Goal: Task Accomplishment & Management: Manage account settings

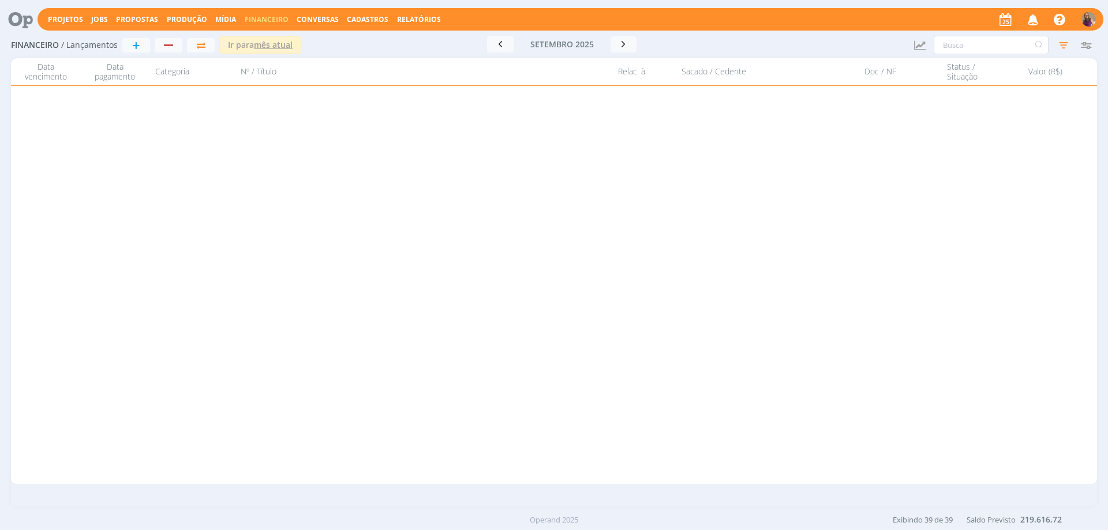
scroll to position [756, 0]
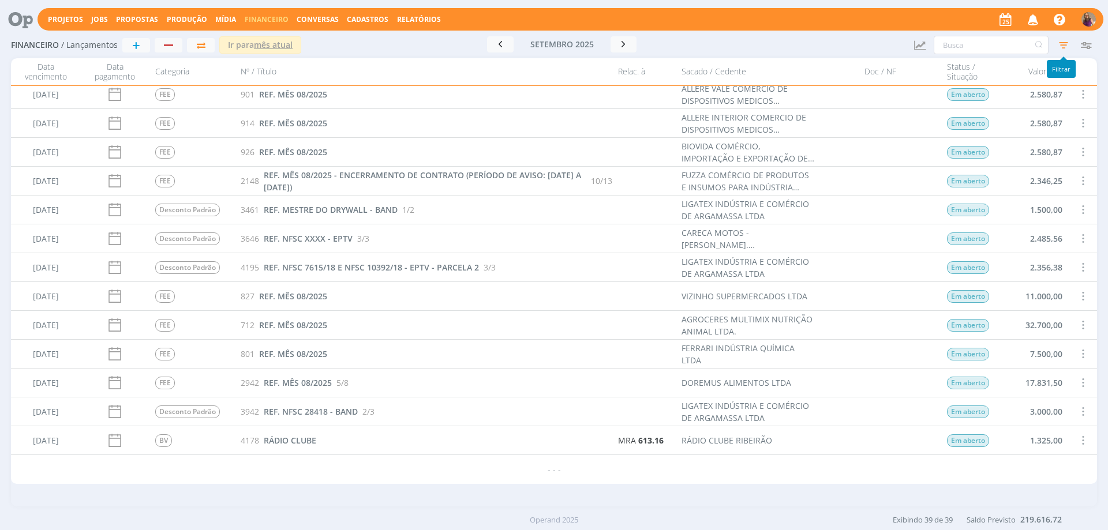
click at [1067, 42] on icon "button" at bounding box center [1063, 45] width 21 height 21
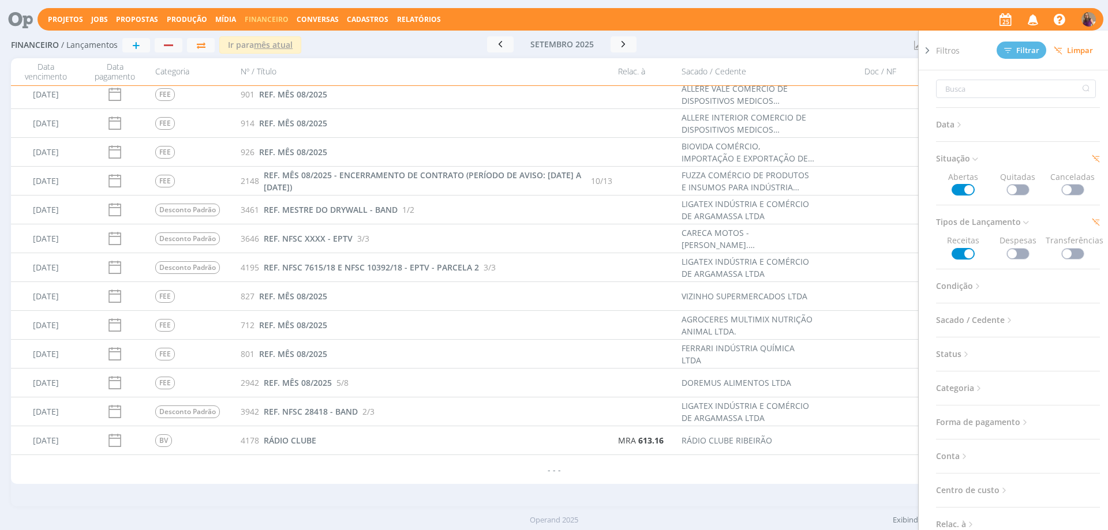
click at [1020, 251] on span at bounding box center [1018, 254] width 23 height 12
click at [1022, 49] on span "Filtrar" at bounding box center [1021, 51] width 35 height 8
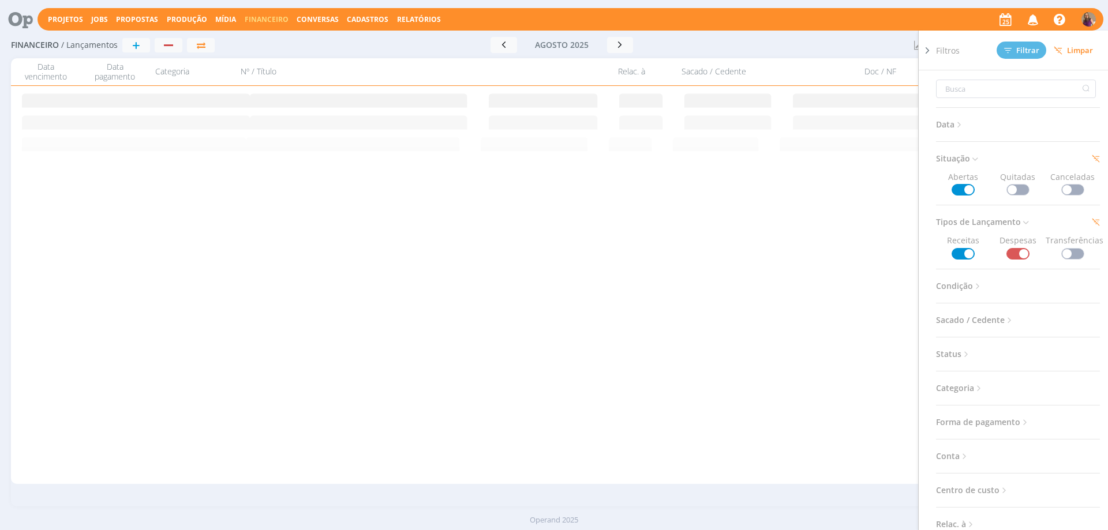
scroll to position [0, 0]
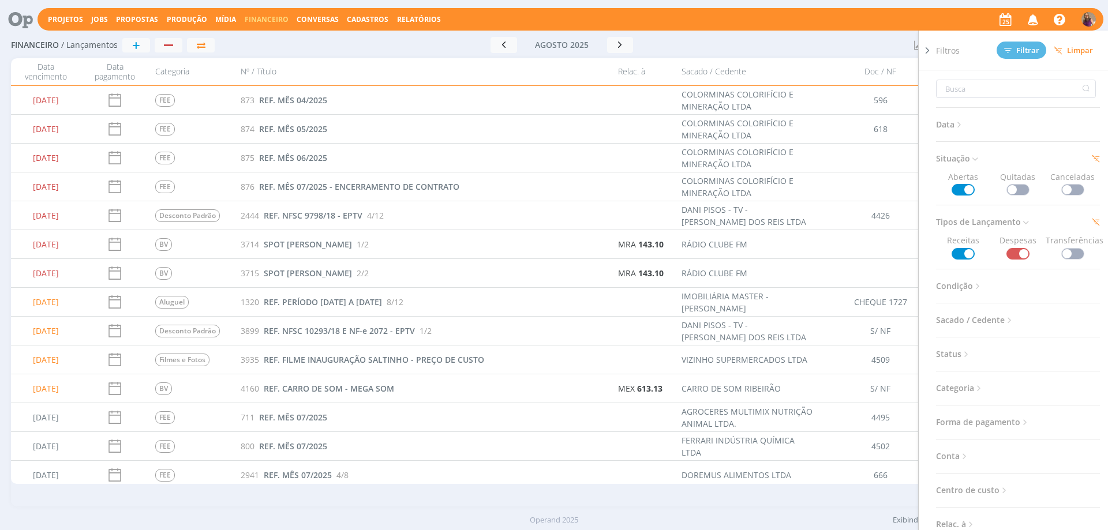
click at [928, 51] on icon at bounding box center [928, 50] width 12 height 12
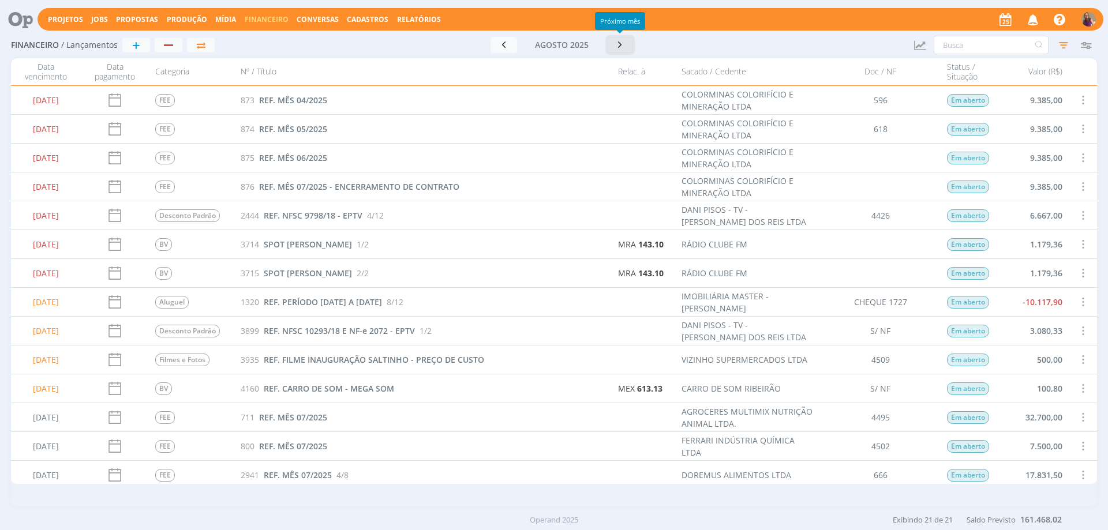
click at [621, 46] on icon "button" at bounding box center [621, 44] width 12 height 11
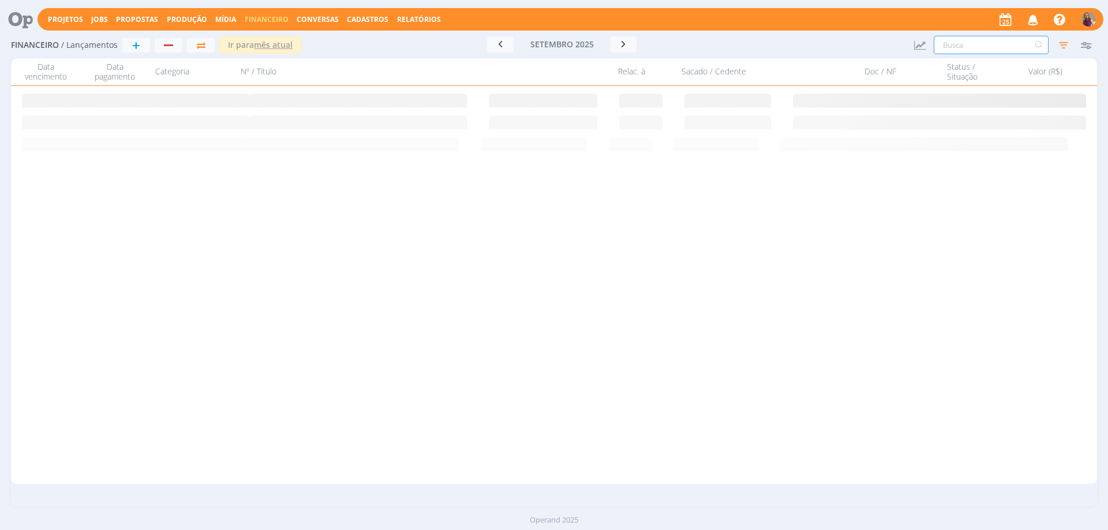
click at [991, 47] on input "text" at bounding box center [991, 45] width 115 height 18
type input "simples nacional"
click at [1066, 50] on icon "button" at bounding box center [1063, 45] width 21 height 21
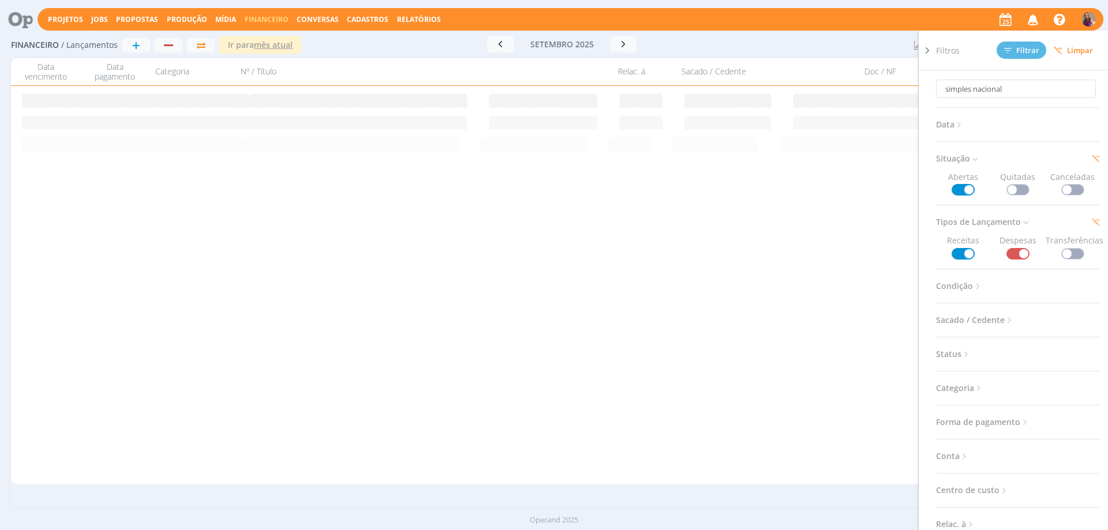
click at [927, 50] on icon at bounding box center [928, 50] width 12 height 12
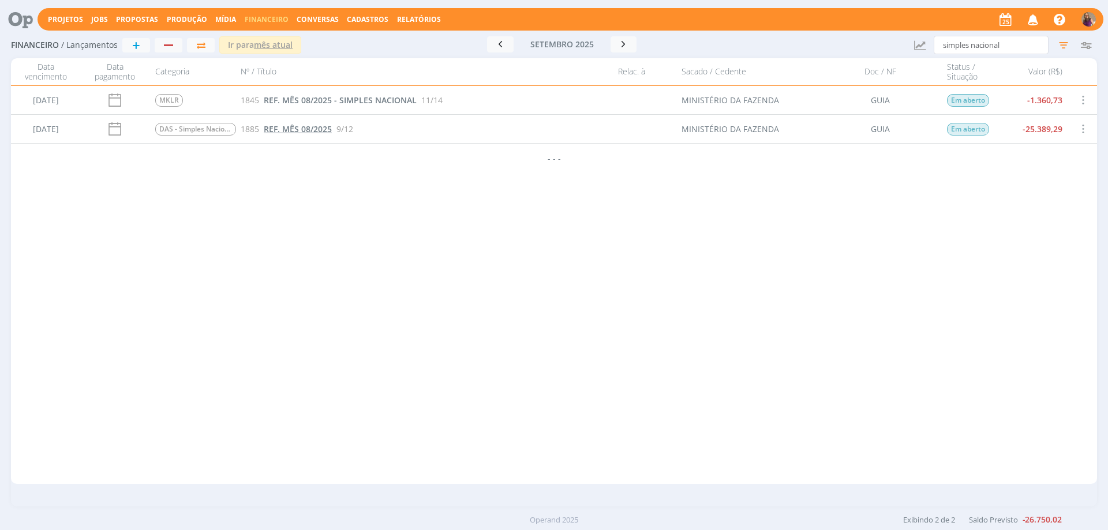
click at [278, 130] on span "REF. MÊS 08/2025" at bounding box center [298, 129] width 68 height 11
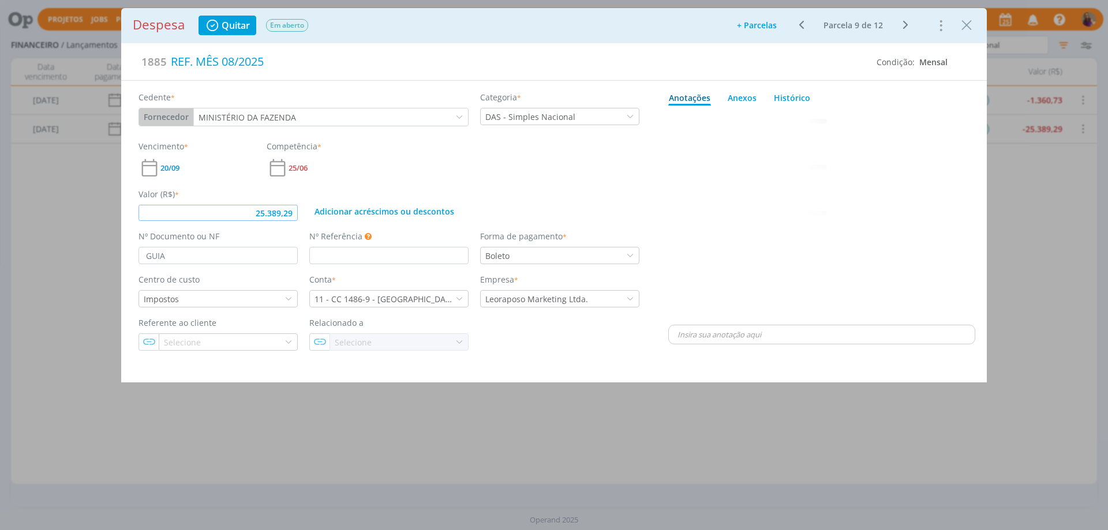
drag, startPoint x: 293, startPoint y: 213, endPoint x: 236, endPoint y: 186, distance: 62.5
click at [236, 186] on div "Valor (R$) * 25.389,29 Adicionar acréscimos ou descontos" at bounding box center [389, 200] width 513 height 42
click at [819, 197] on div "dialog" at bounding box center [821, 216] width 307 height 212
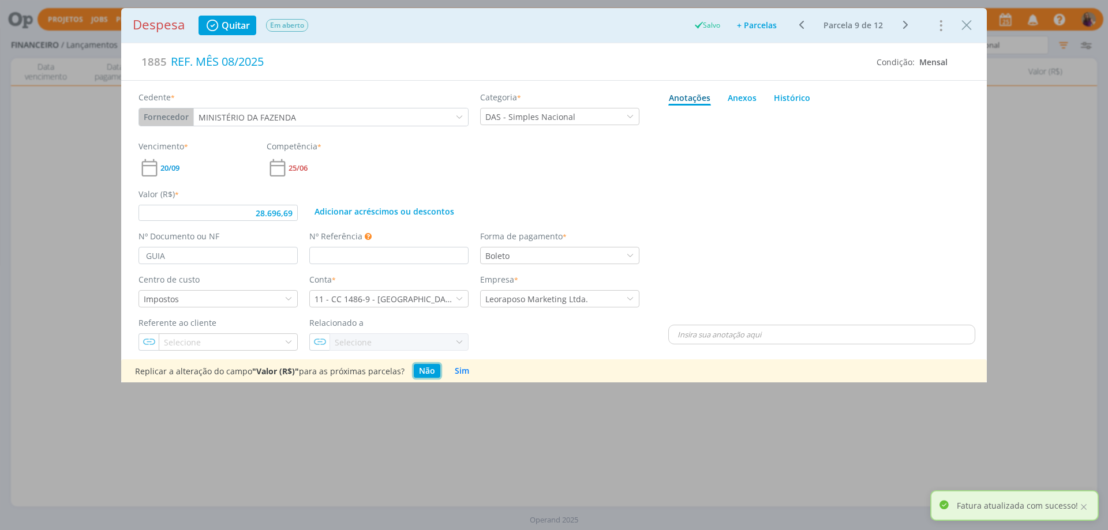
click at [424, 370] on button "Não" at bounding box center [427, 371] width 27 height 14
type input "28.696,69"
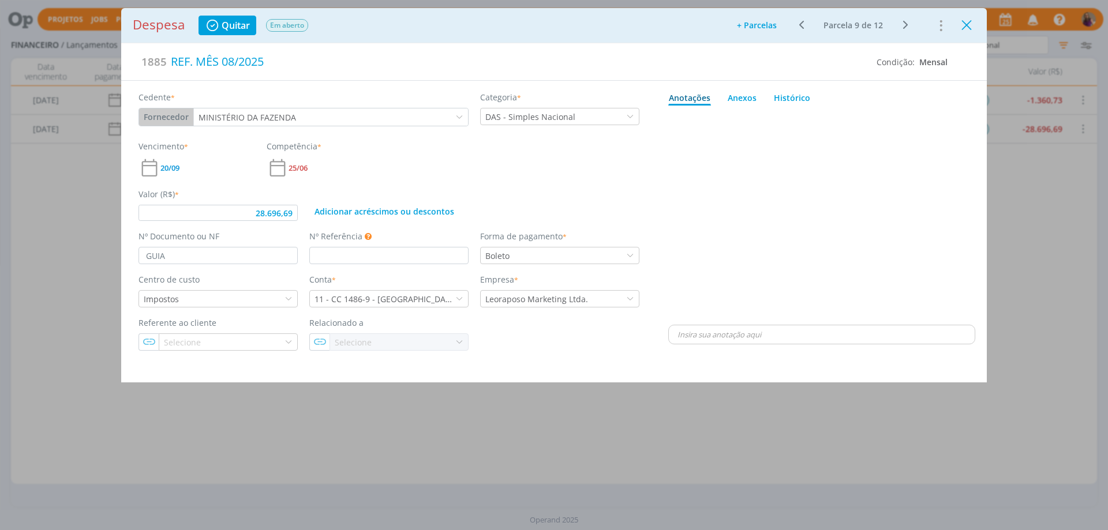
click at [970, 28] on icon "Close" at bounding box center [966, 25] width 17 height 17
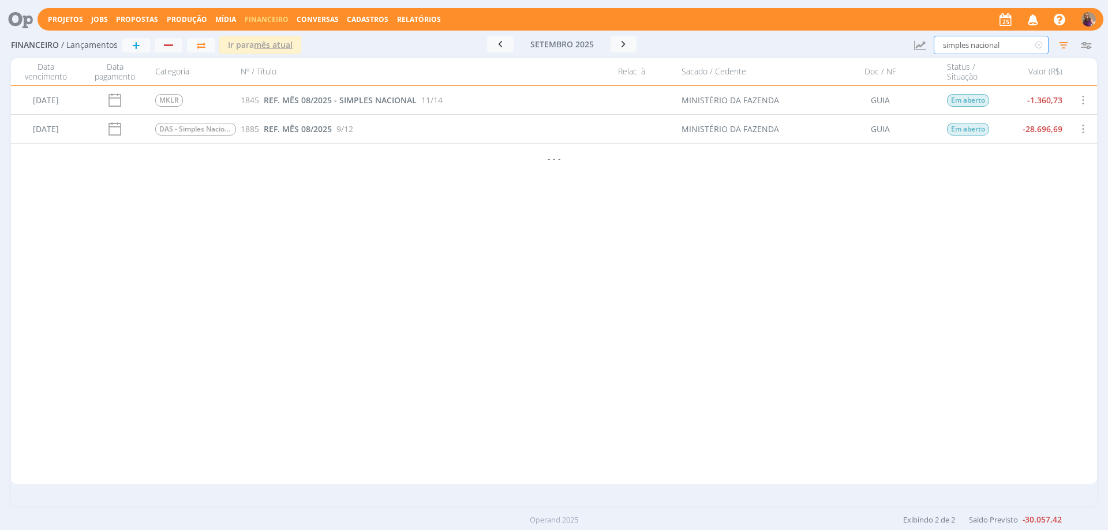
drag, startPoint x: 1008, startPoint y: 43, endPoint x: 835, endPoint y: 20, distance: 175.4
click at [839, 13] on div "Projetos Jobs Propostas Produção [GEOGRAPHIC_DATA] Financeiro Conversas Cadastr…" at bounding box center [554, 265] width 1108 height 530
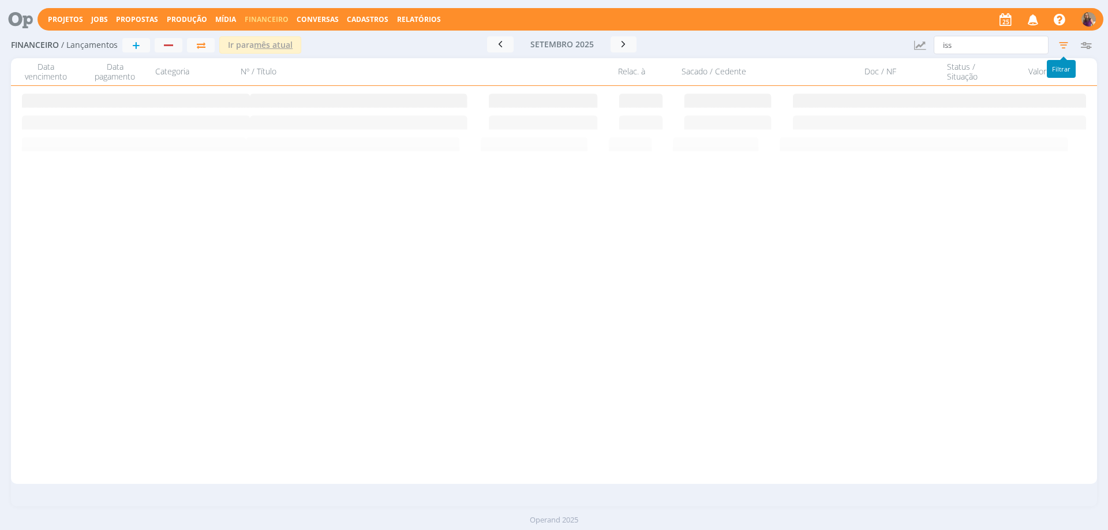
click at [1063, 46] on icon "button" at bounding box center [1063, 45] width 21 height 21
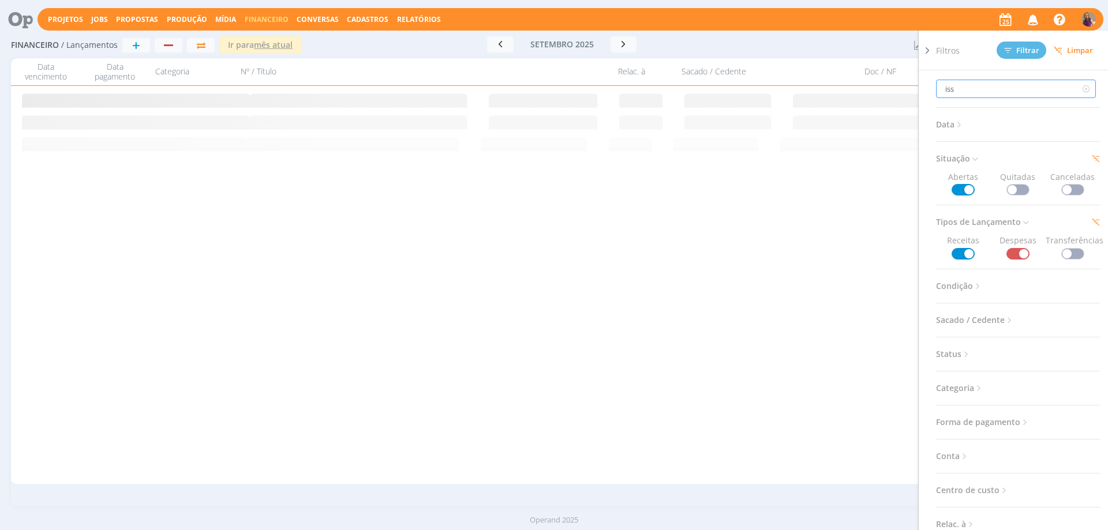
drag, startPoint x: 977, startPoint y: 91, endPoint x: 862, endPoint y: 84, distance: 115.7
click at [862, 84] on div "Financeiro / Lançamentos + Ir para mês atual [DATE] < 2025 > Janeiro Fevereiro …" at bounding box center [554, 269] width 1108 height 475
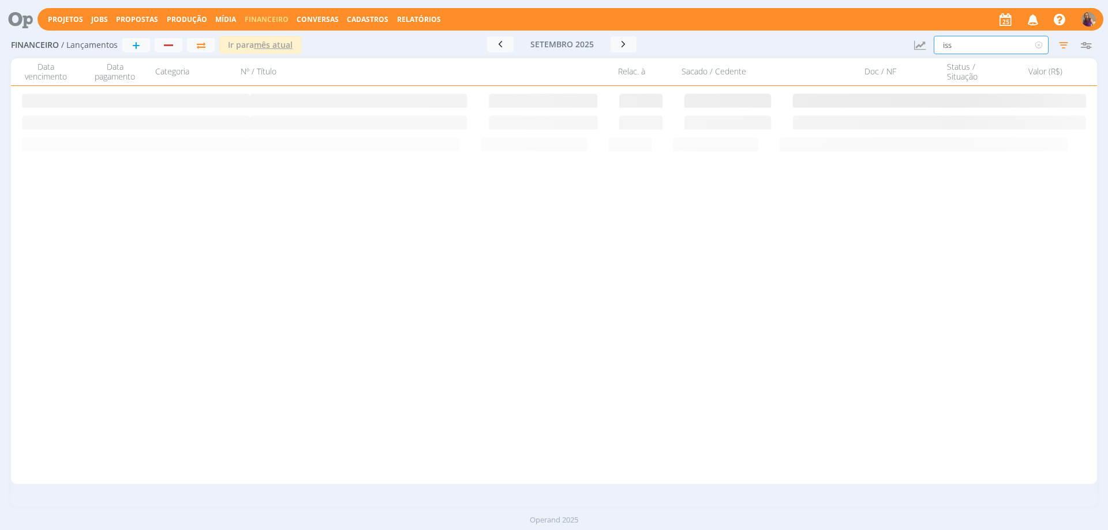
drag, startPoint x: 952, startPoint y: 46, endPoint x: 875, endPoint y: 24, distance: 80.2
click at [875, 24] on div "Projetos Jobs Propostas Produção [GEOGRAPHIC_DATA] Financeiro Conversas Cadastr…" at bounding box center [554, 265] width 1108 height 530
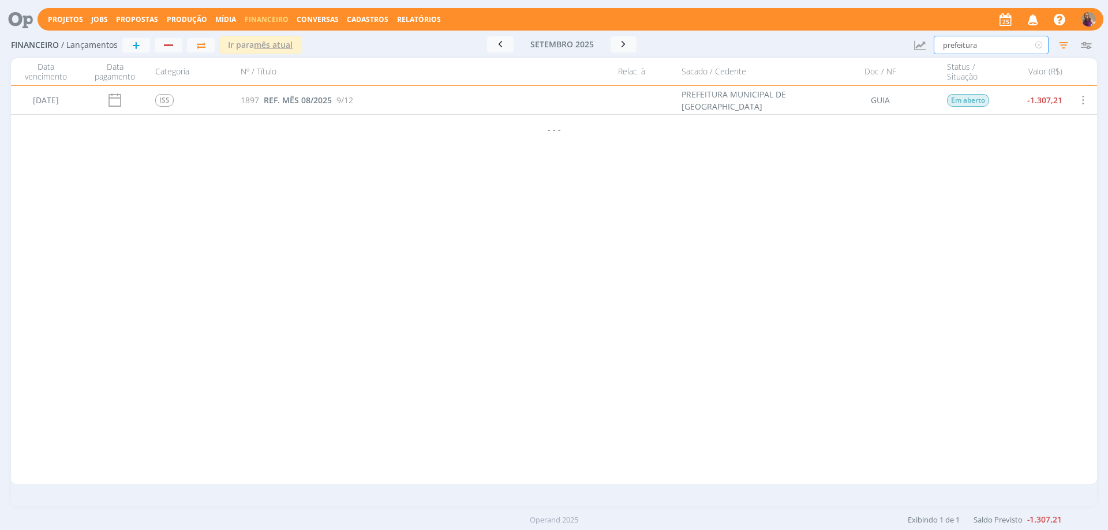
drag, startPoint x: 996, startPoint y: 43, endPoint x: 871, endPoint y: 12, distance: 128.5
click at [871, 12] on div "Projetos Jobs Propostas Produção [GEOGRAPHIC_DATA] Financeiro Conversas Cadastr…" at bounding box center [554, 265] width 1108 height 530
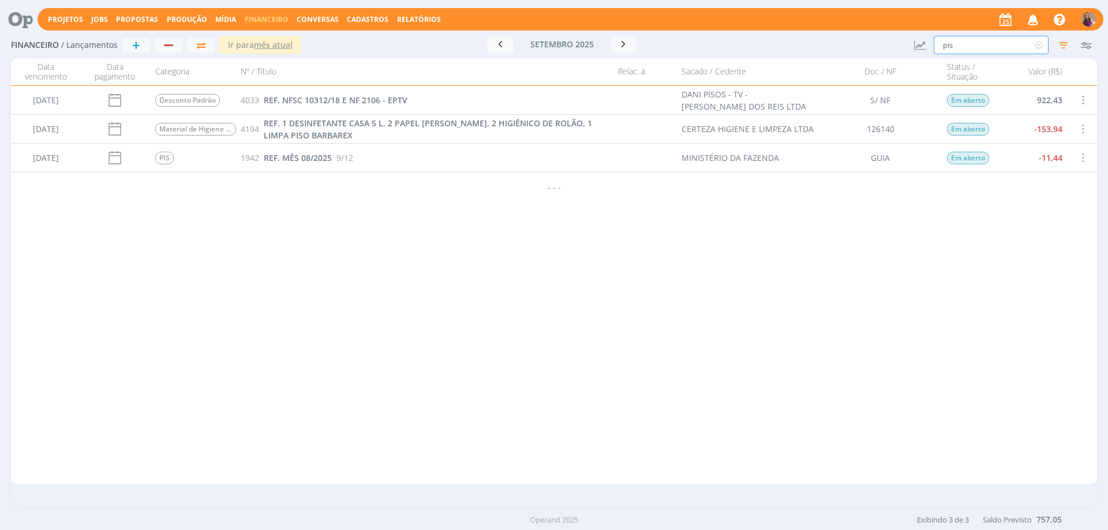
drag, startPoint x: 967, startPoint y: 43, endPoint x: 911, endPoint y: 40, distance: 56.1
click at [911, 40] on div "Financeiro / Lançamentos + Ir para mês atual [DATE] < 2025 > Janeiro Fevereiro …" at bounding box center [554, 45] width 1086 height 27
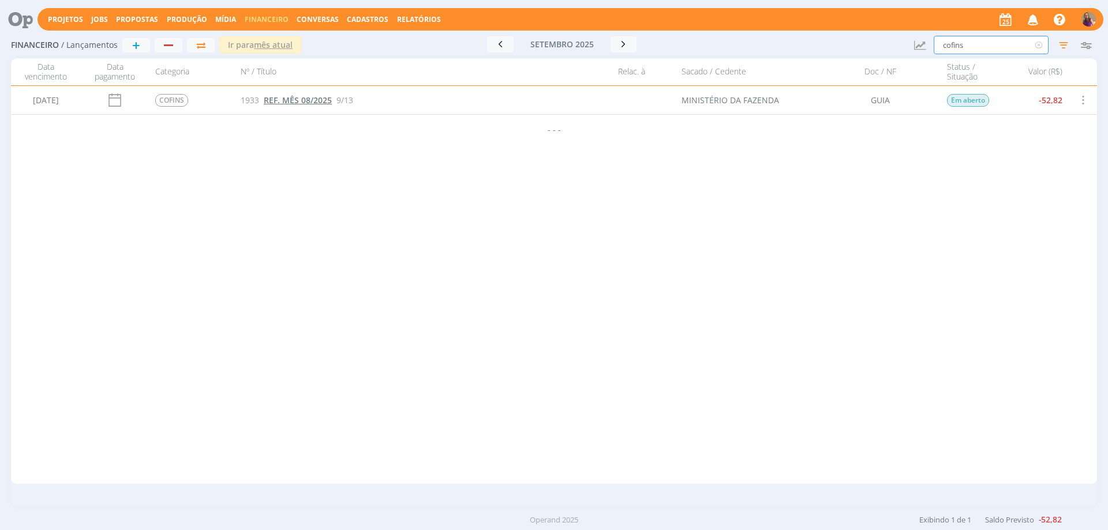
type input "cofins"
click at [315, 97] on span "REF. MÊS 08/2025" at bounding box center [298, 100] width 68 height 11
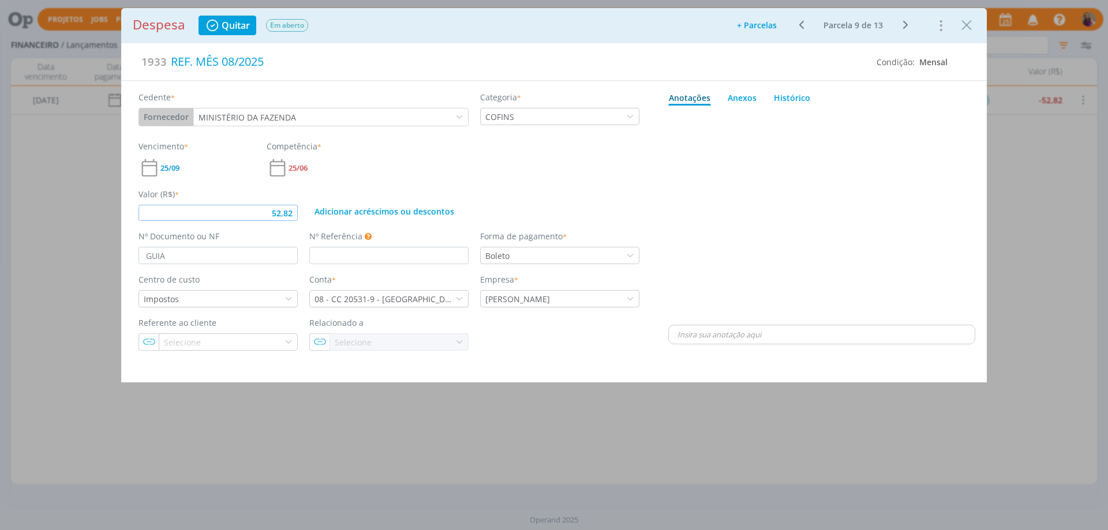
drag, startPoint x: 296, startPoint y: 212, endPoint x: 239, endPoint y: 195, distance: 59.2
click at [239, 195] on div "Valor (R$) * 52,82" at bounding box center [218, 204] width 171 height 33
click at [731, 199] on div "dialog" at bounding box center [821, 216] width 307 height 212
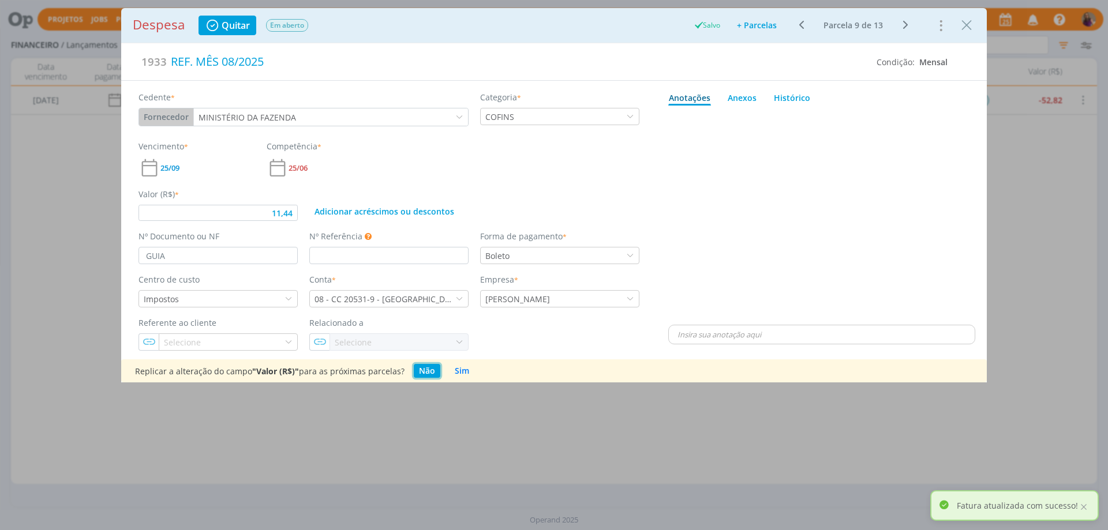
click at [428, 368] on button "Não" at bounding box center [427, 371] width 27 height 14
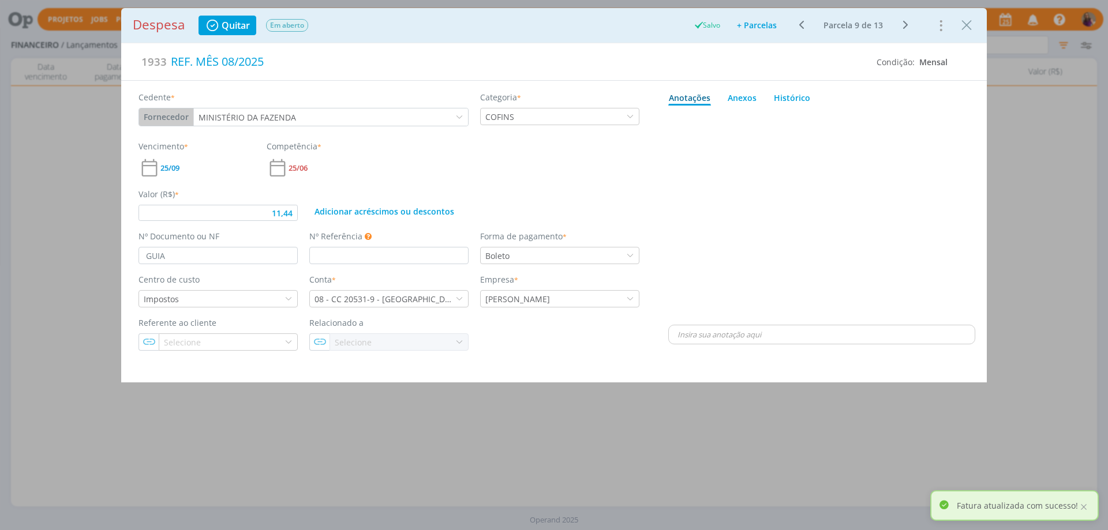
type input "11,44"
click at [970, 25] on icon "Close" at bounding box center [966, 25] width 17 height 17
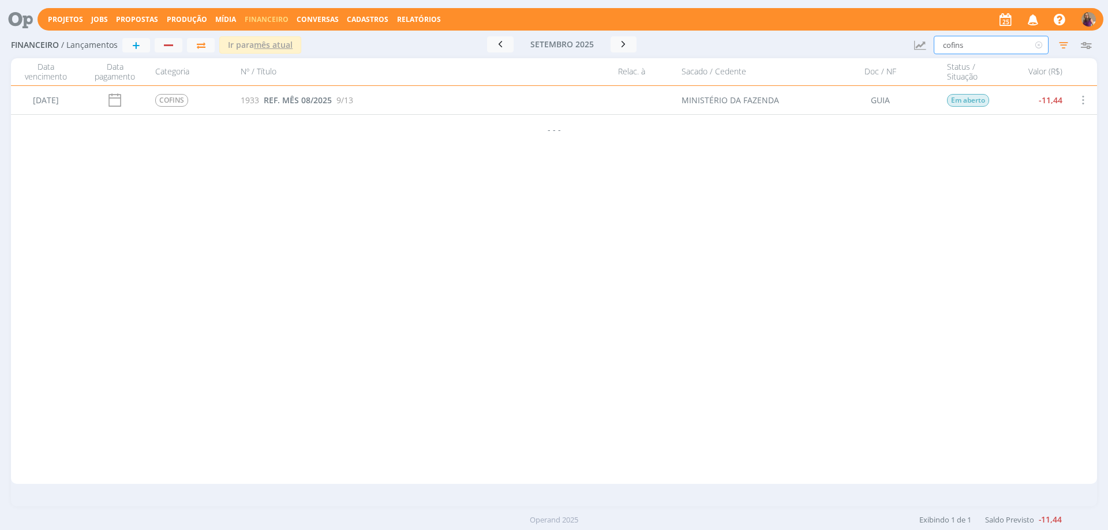
drag, startPoint x: 963, startPoint y: 40, endPoint x: 869, endPoint y: 25, distance: 94.8
click at [871, 25] on div "Projetos Jobs Propostas Produção [GEOGRAPHIC_DATA] Financeiro Conversas Cadastr…" at bounding box center [554, 265] width 1108 height 530
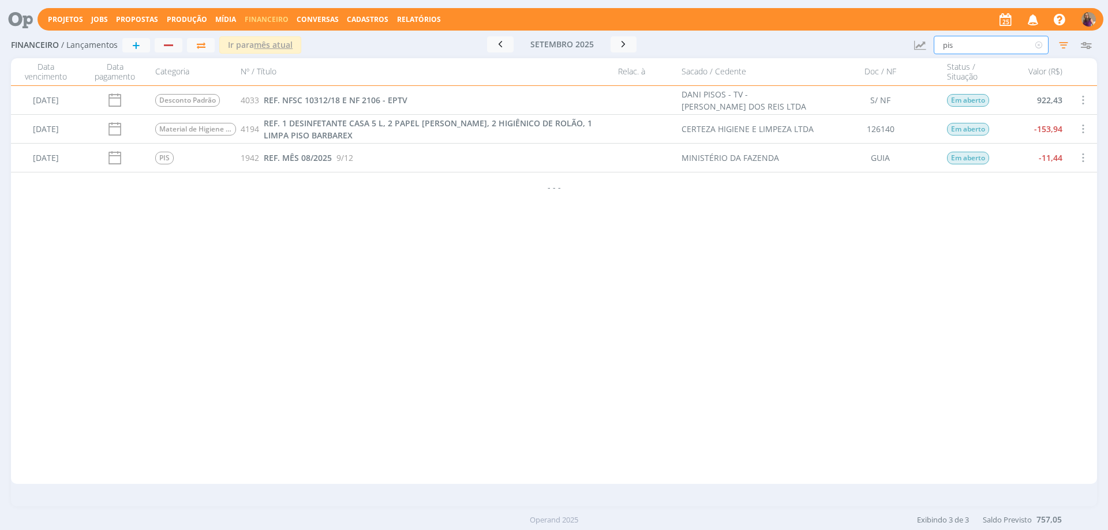
drag, startPoint x: 971, startPoint y: 41, endPoint x: 911, endPoint y: 32, distance: 60.1
click at [911, 32] on div "Financeiro / Lançamentos + Ir para mês atual [DATE] < 2025 > Janeiro Fevereiro …" at bounding box center [554, 45] width 1086 height 27
type input "cofins"
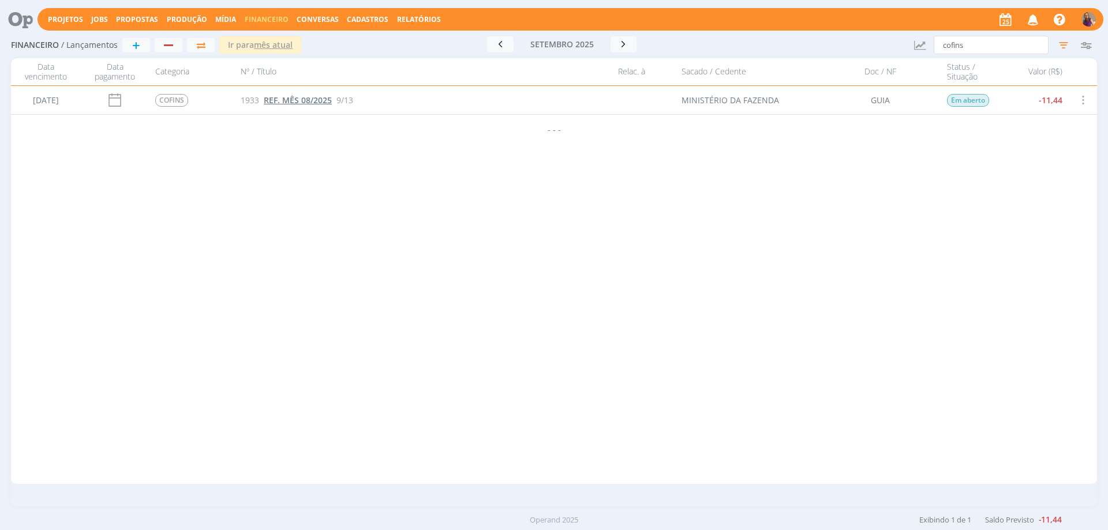
click at [316, 102] on span "REF. MÊS 08/2025" at bounding box center [298, 100] width 68 height 11
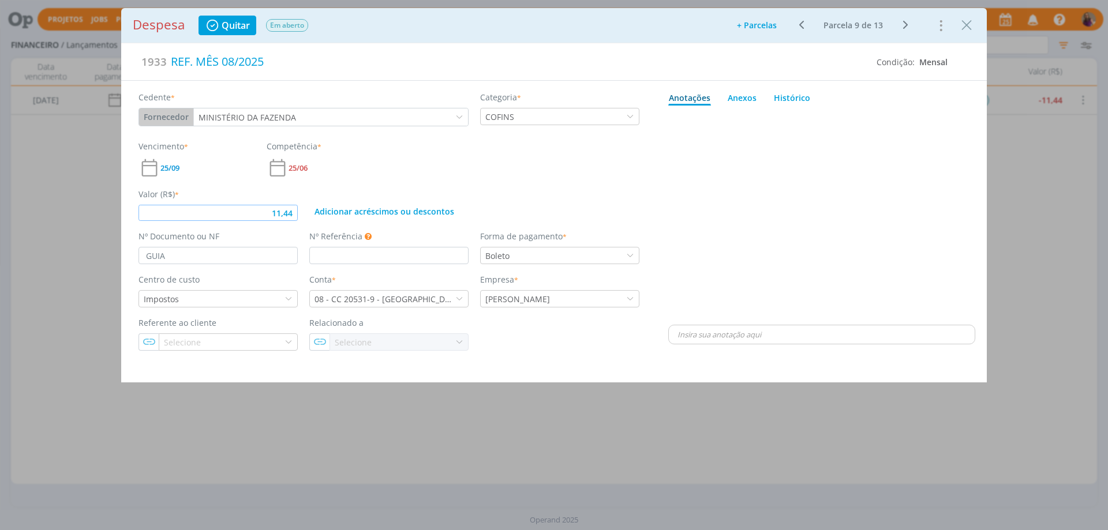
drag, startPoint x: 296, startPoint y: 211, endPoint x: 242, endPoint y: 197, distance: 55.4
click at [242, 197] on div "Valor (R$) * 11,44" at bounding box center [218, 204] width 171 height 33
click at [432, 187] on div "Valor (R$) * 52,82 Adicionar acréscimos ou descontos" at bounding box center [389, 200] width 513 height 42
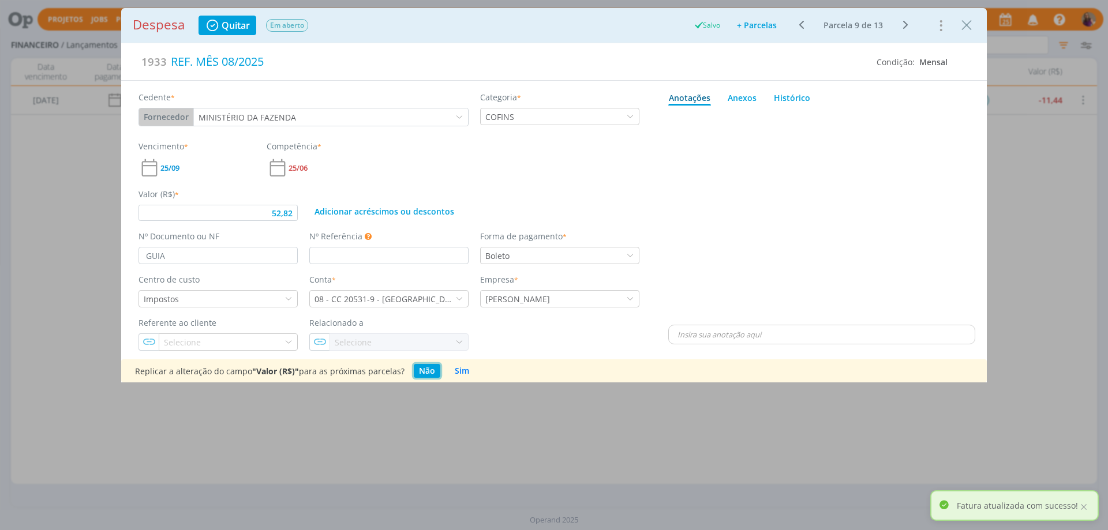
click at [424, 372] on button "Não" at bounding box center [427, 371] width 27 height 14
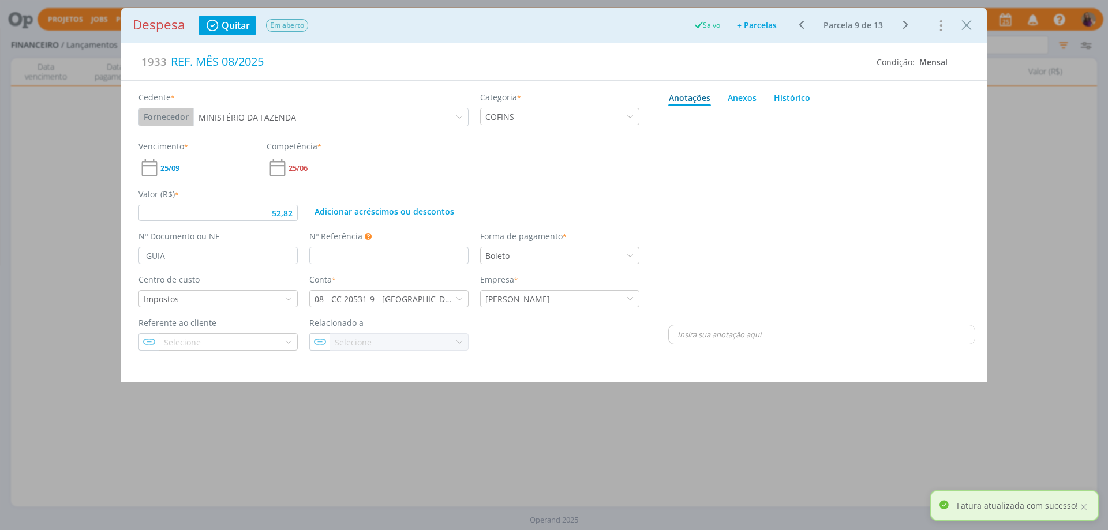
type input "52,82"
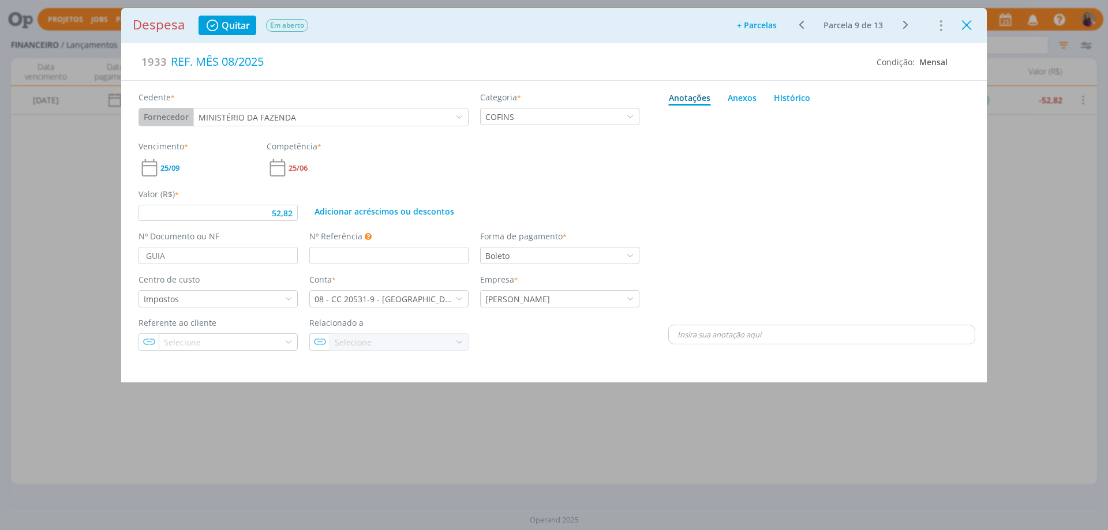
click at [969, 25] on icon "Close" at bounding box center [966, 25] width 17 height 17
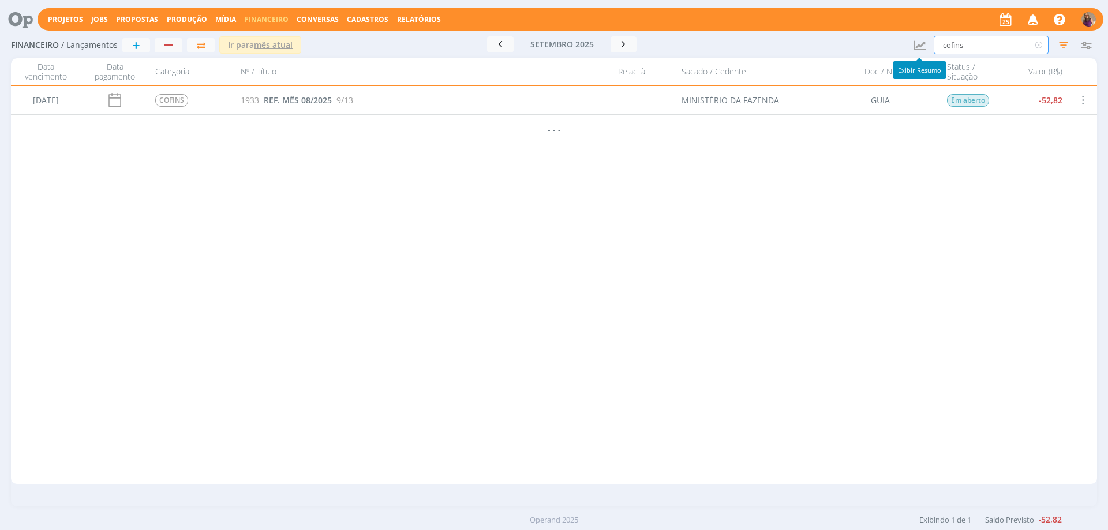
drag, startPoint x: 985, startPoint y: 42, endPoint x: 899, endPoint y: 36, distance: 86.2
click at [899, 36] on div "Financeiro / Lançamentos + Ir para mês atual [DATE] < 2025 > Janeiro Fevereiro …" at bounding box center [554, 45] width 1086 height 27
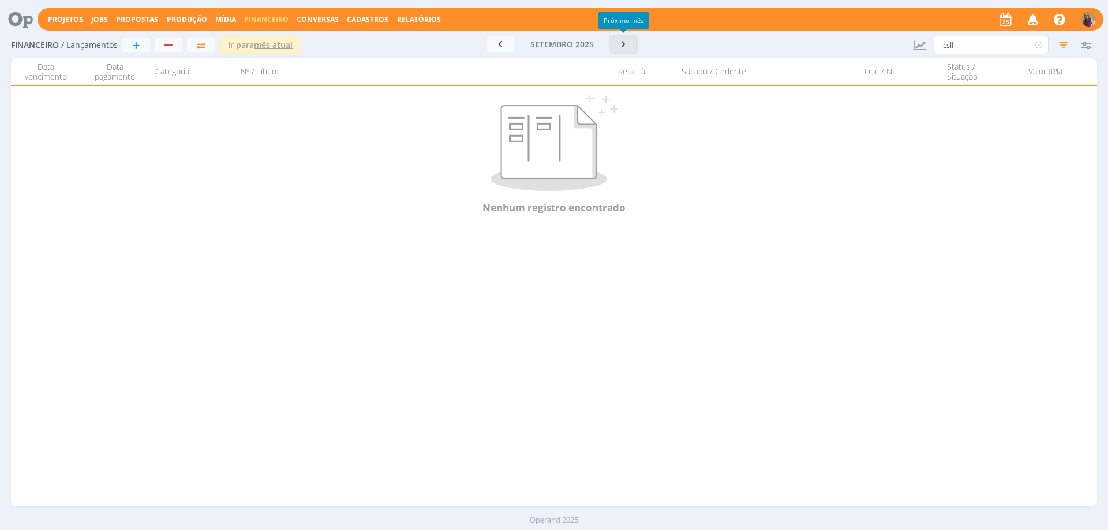
click at [626, 44] on icon "button" at bounding box center [624, 44] width 12 height 11
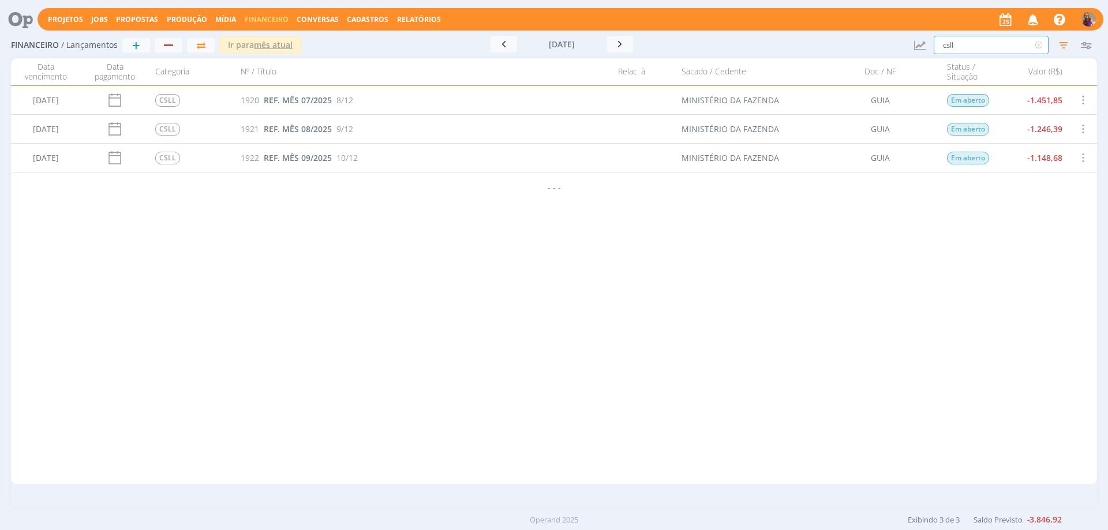
drag, startPoint x: 961, startPoint y: 44, endPoint x: 880, endPoint y: 23, distance: 84.1
click at [880, 23] on div "Projetos Jobs Propostas Produção [GEOGRAPHIC_DATA] Financeiro Conversas Cadastr…" at bounding box center [554, 265] width 1108 height 530
type input "irpj"
drag, startPoint x: 979, startPoint y: 35, endPoint x: 927, endPoint y: 25, distance: 52.9
click at [927, 25] on div "Projetos Jobs Propostas Produção [GEOGRAPHIC_DATA] Financeiro Conversas Cadastr…" at bounding box center [554, 265] width 1108 height 530
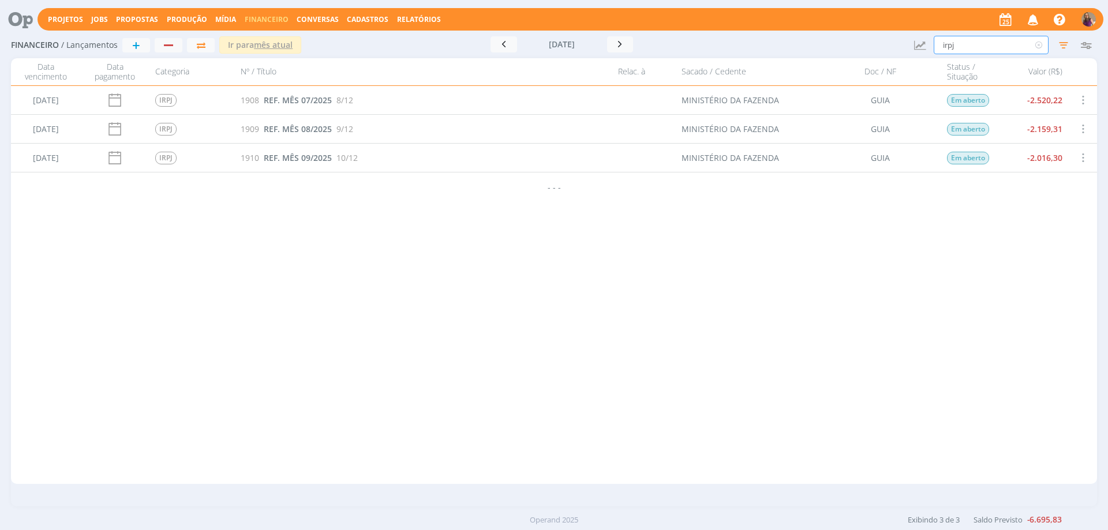
drag, startPoint x: 931, startPoint y: 36, endPoint x: 881, endPoint y: 23, distance: 50.7
click at [882, 23] on div "Projetos Jobs Propostas Produção [GEOGRAPHIC_DATA] Financeiro Conversas Cadastr…" at bounding box center [554, 265] width 1108 height 530
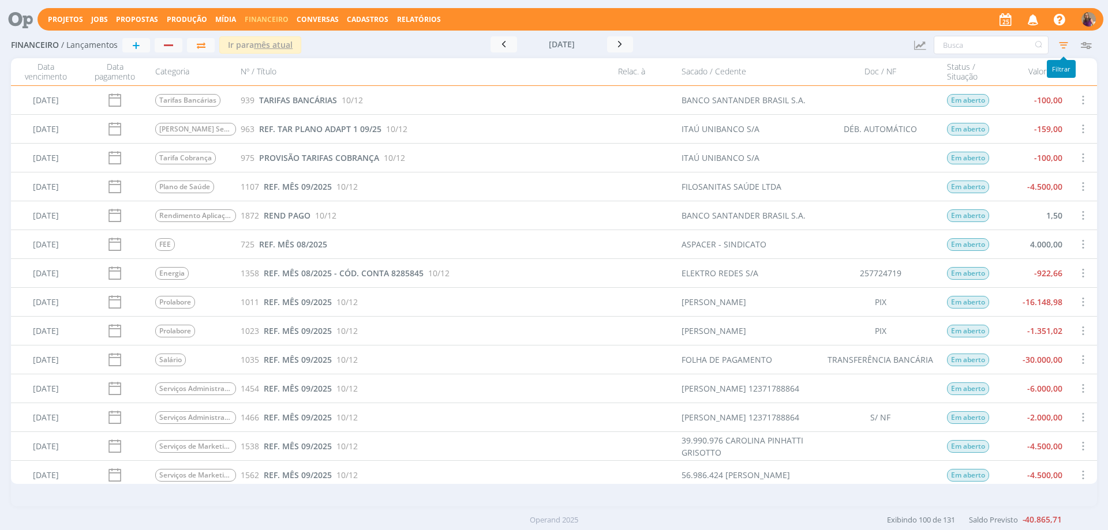
click at [1062, 46] on icon "button" at bounding box center [1063, 45] width 21 height 21
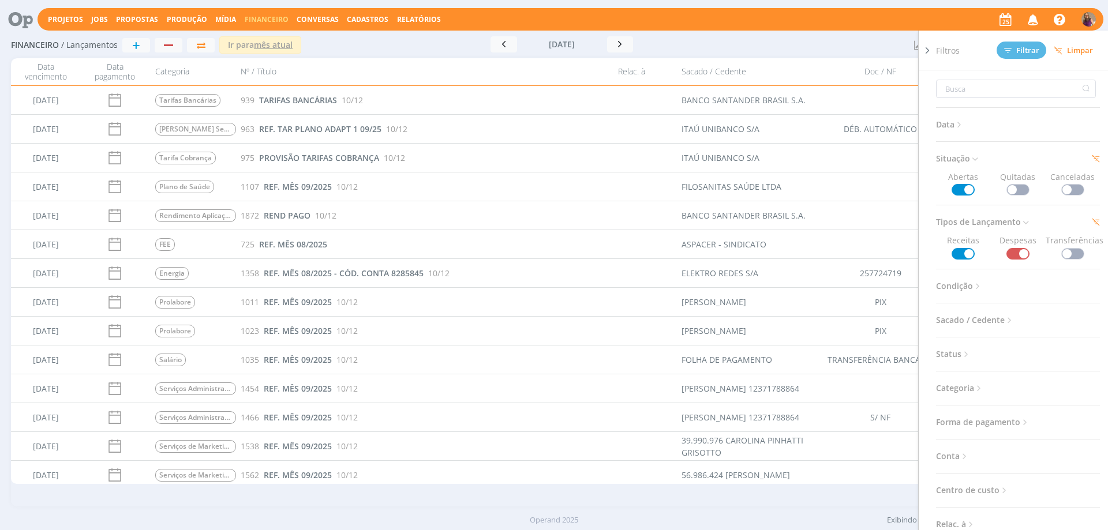
click at [1009, 251] on span at bounding box center [1018, 254] width 23 height 12
click at [1032, 53] on span "Filtrar" at bounding box center [1021, 51] width 35 height 8
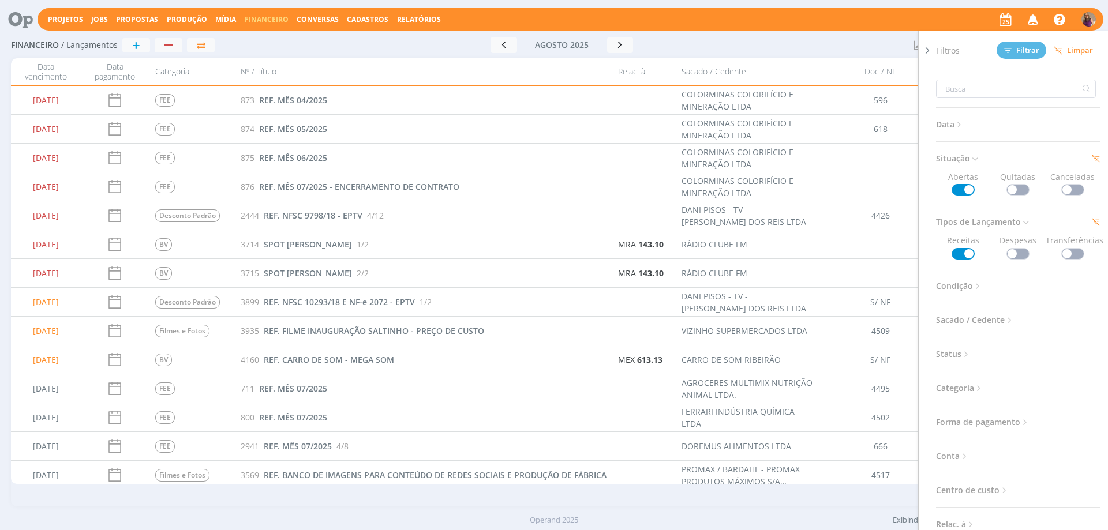
click at [929, 52] on icon at bounding box center [928, 50] width 12 height 12
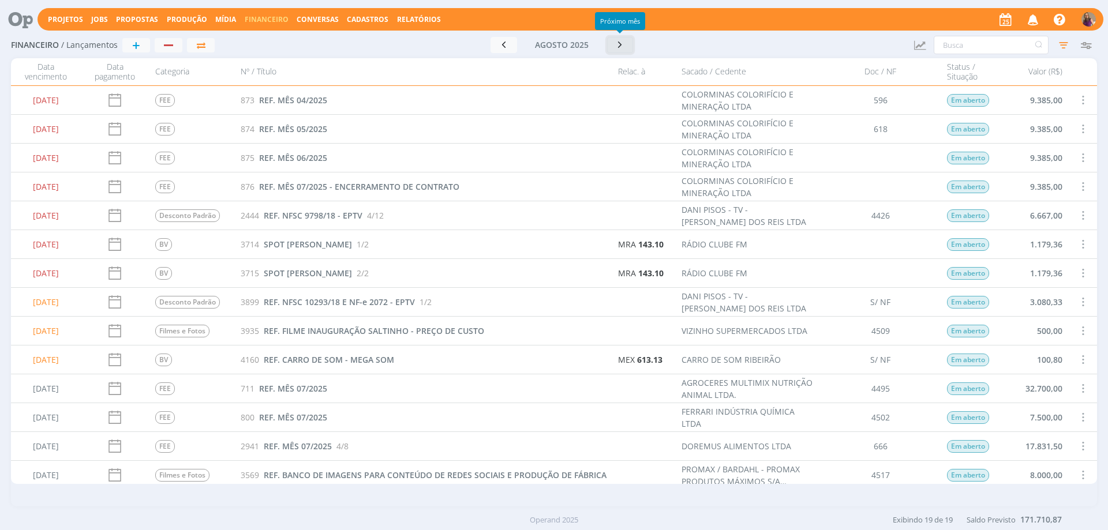
click at [622, 44] on icon "button" at bounding box center [621, 44] width 12 height 11
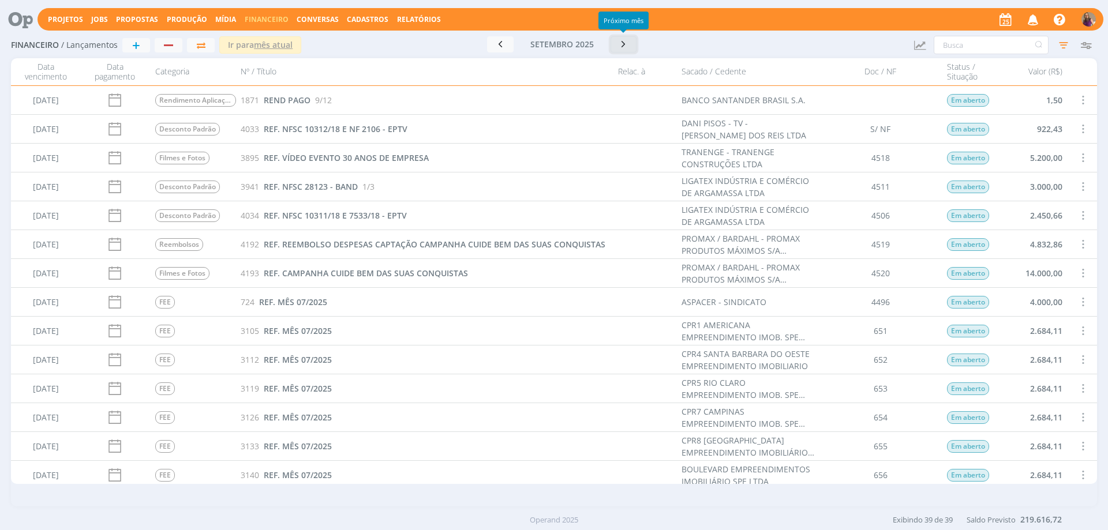
click at [625, 44] on icon "button" at bounding box center [624, 44] width 12 height 11
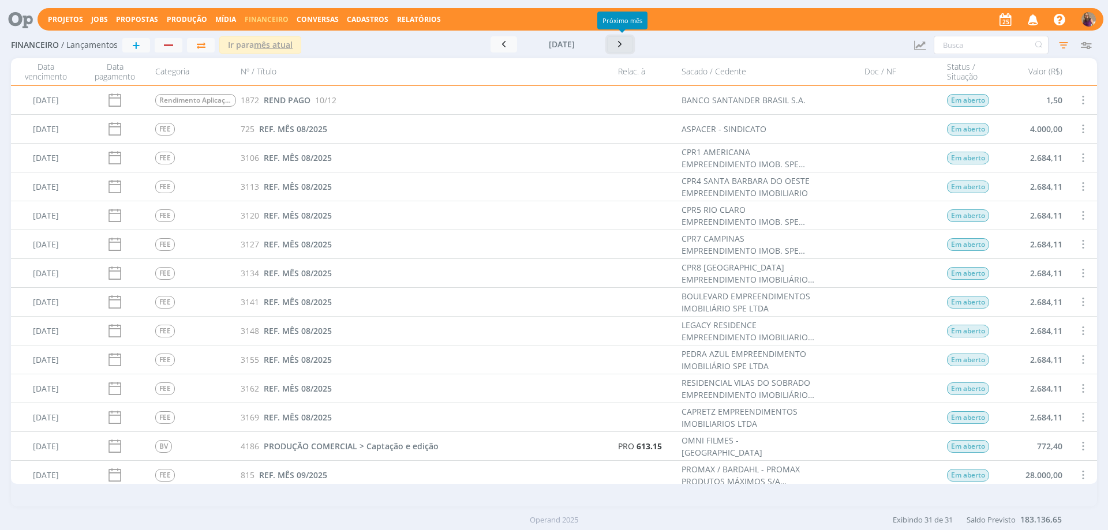
click at [622, 47] on icon "button" at bounding box center [621, 44] width 12 height 11
click at [626, 48] on icon "button" at bounding box center [621, 44] width 12 height 11
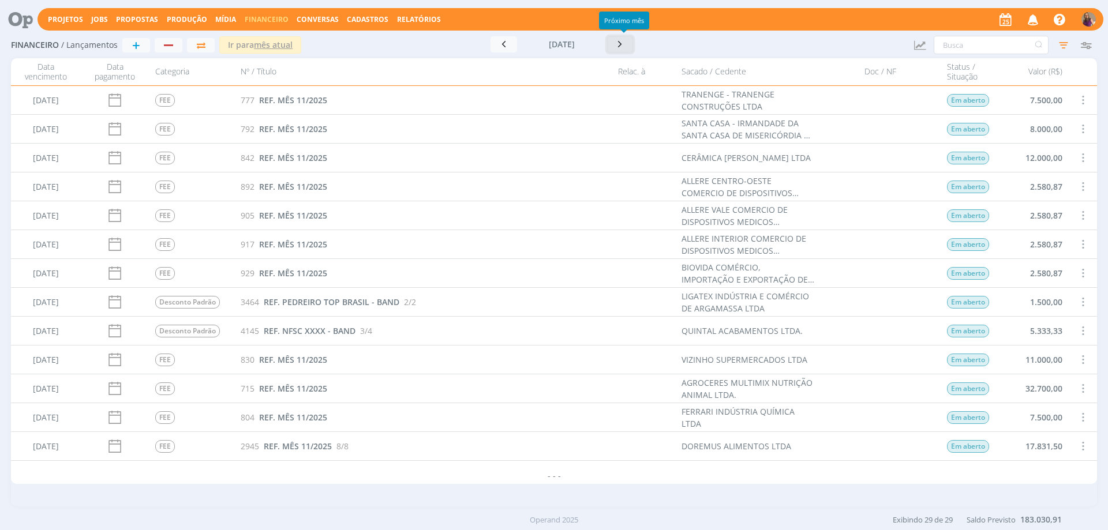
scroll to position [468, 0]
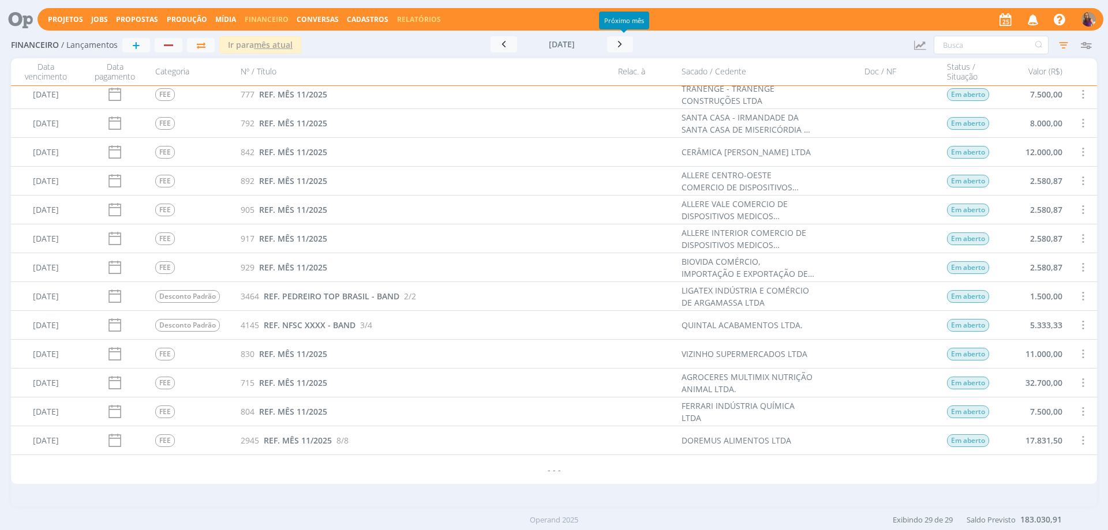
click at [419, 18] on link "Relatórios" at bounding box center [419, 19] width 44 height 10
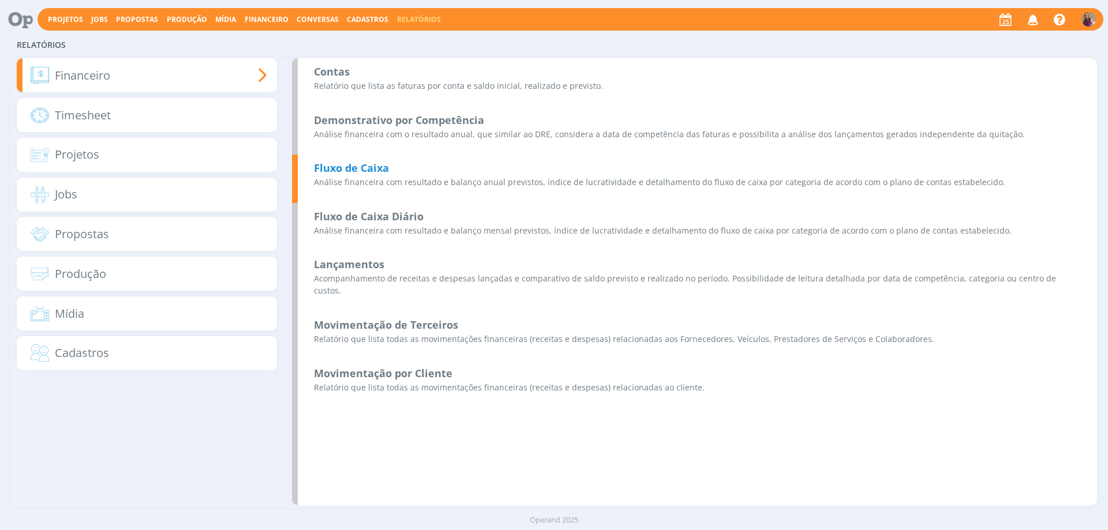
click at [369, 166] on b "Fluxo de Caixa" at bounding box center [351, 168] width 75 height 14
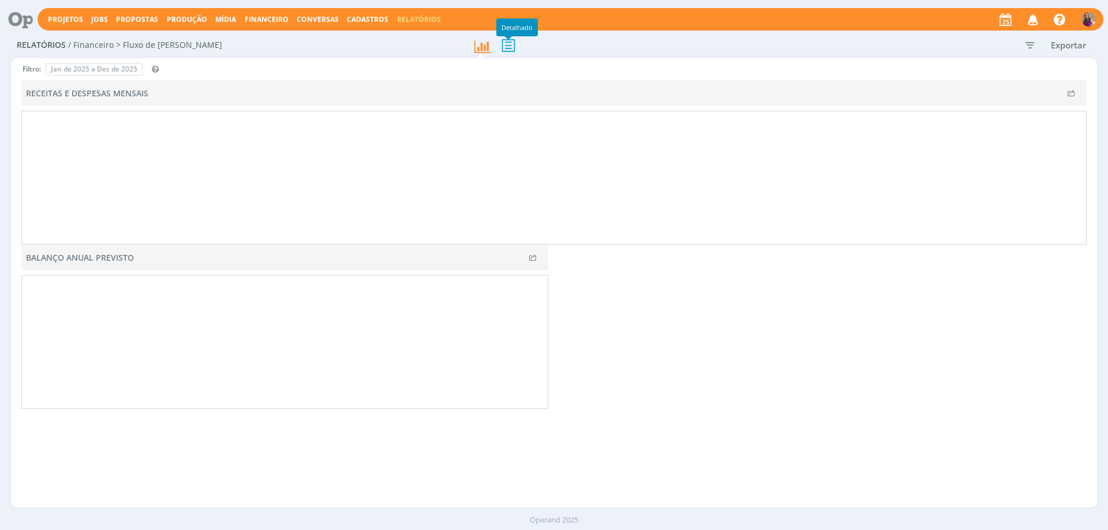
click at [511, 44] on icon at bounding box center [508, 45] width 24 height 24
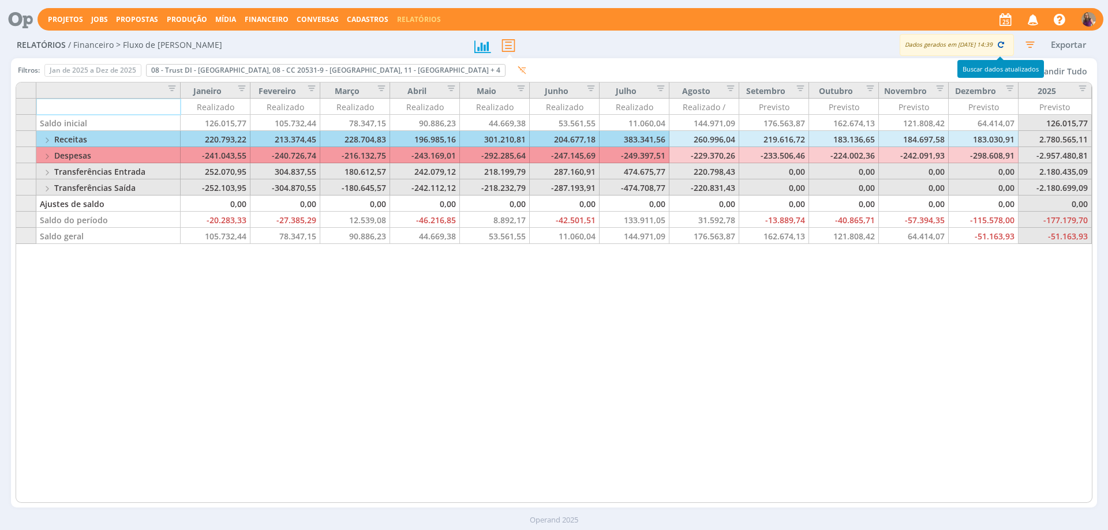
click at [1001, 43] on icon "button" at bounding box center [1001, 44] width 10 height 10
click at [274, 14] on span "Financeiro" at bounding box center [267, 19] width 44 height 10
click at [245, 40] on link "Lançamentos" at bounding box center [267, 39] width 97 height 18
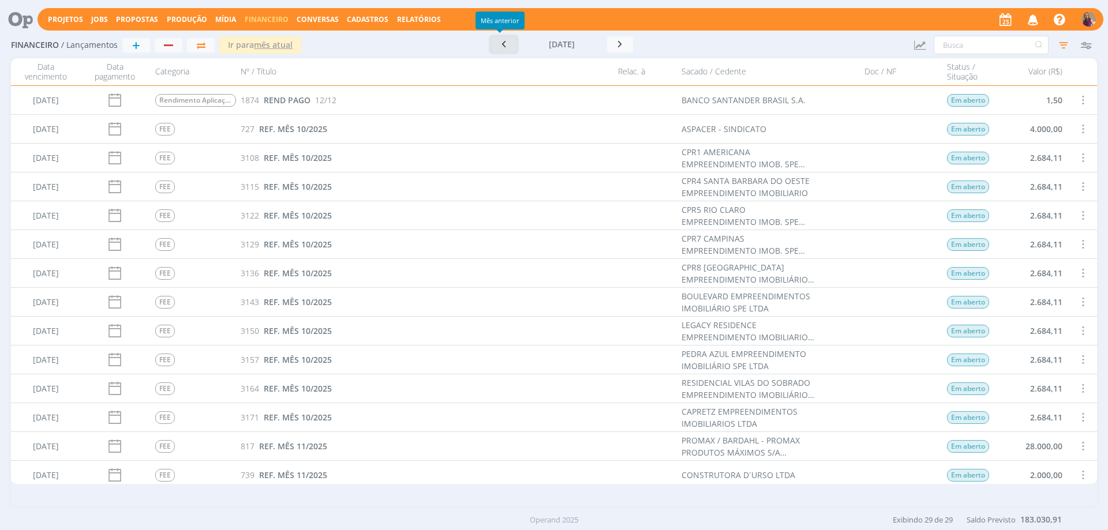
click at [501, 44] on icon "button" at bounding box center [504, 44] width 12 height 11
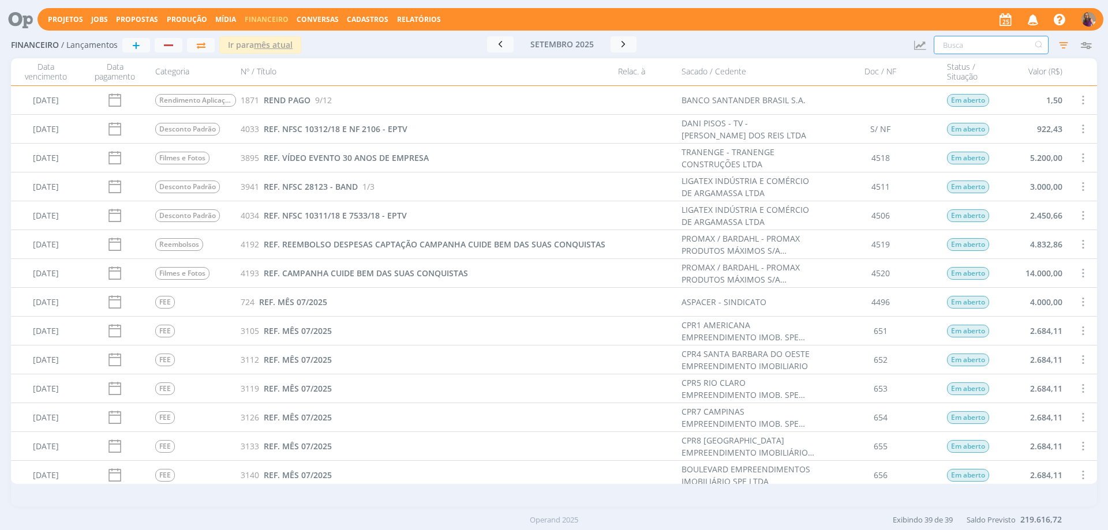
click at [953, 45] on input "text" at bounding box center [991, 45] width 115 height 18
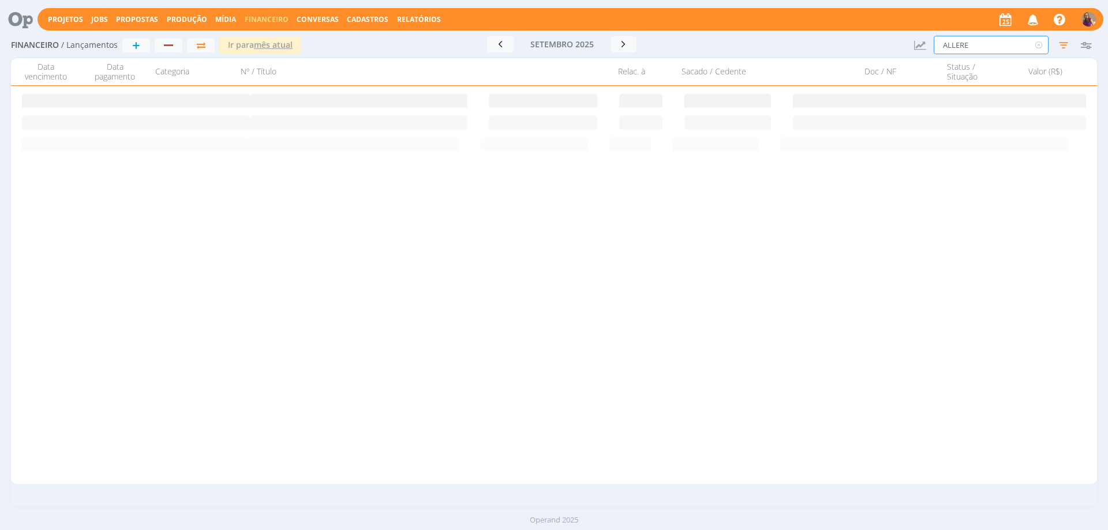
type input "ALLERE"
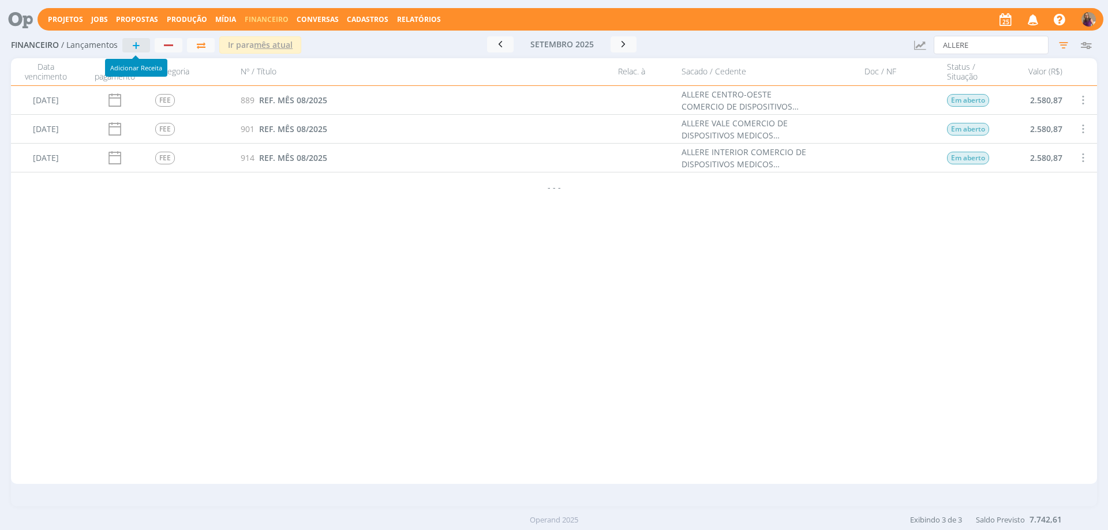
click at [140, 46] on span "+" at bounding box center [136, 45] width 8 height 14
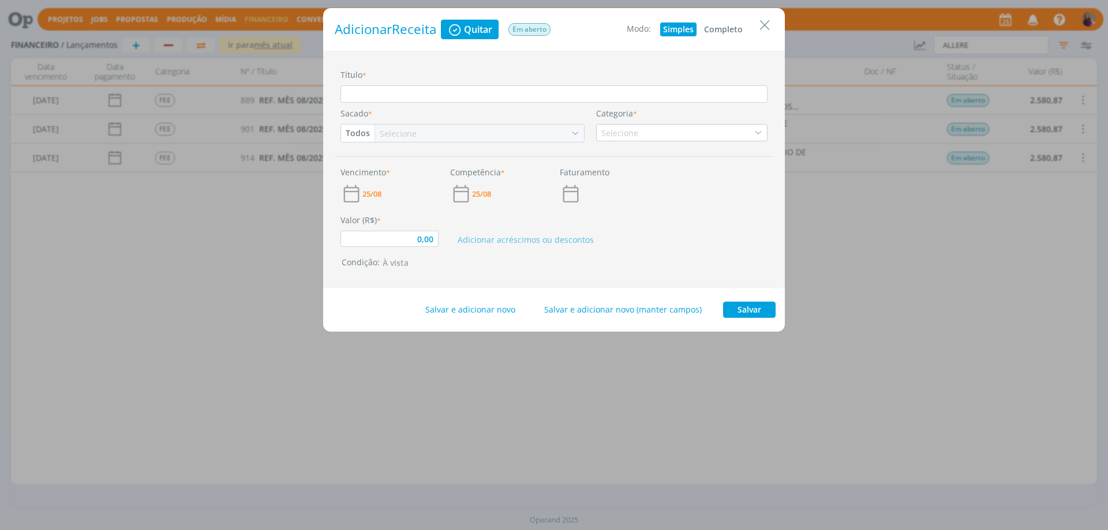
click at [736, 33] on button "Completo" at bounding box center [723, 30] width 44 height 14
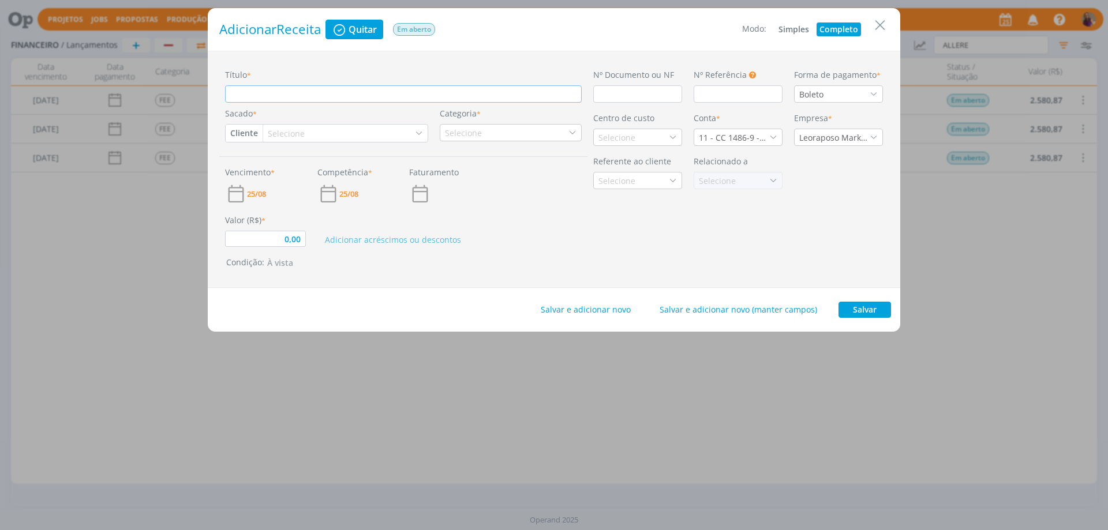
click at [321, 94] on input "Título *" at bounding box center [403, 93] width 357 height 17
type input "0,00"
type input "r"
type input "0,00"
type input "re"
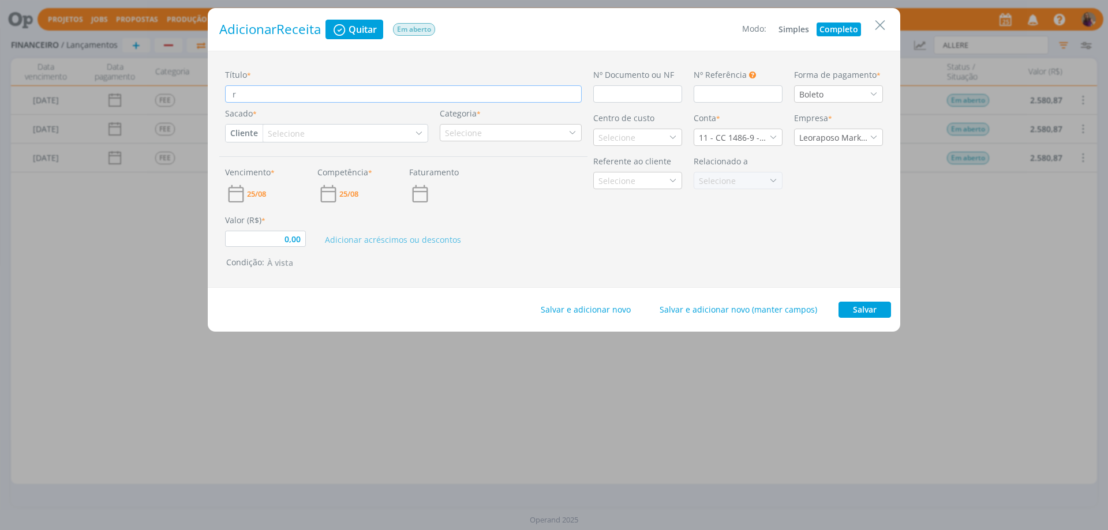
type input "0,00"
type input "ref"
type input "0,00"
type input "re"
type input "0,00"
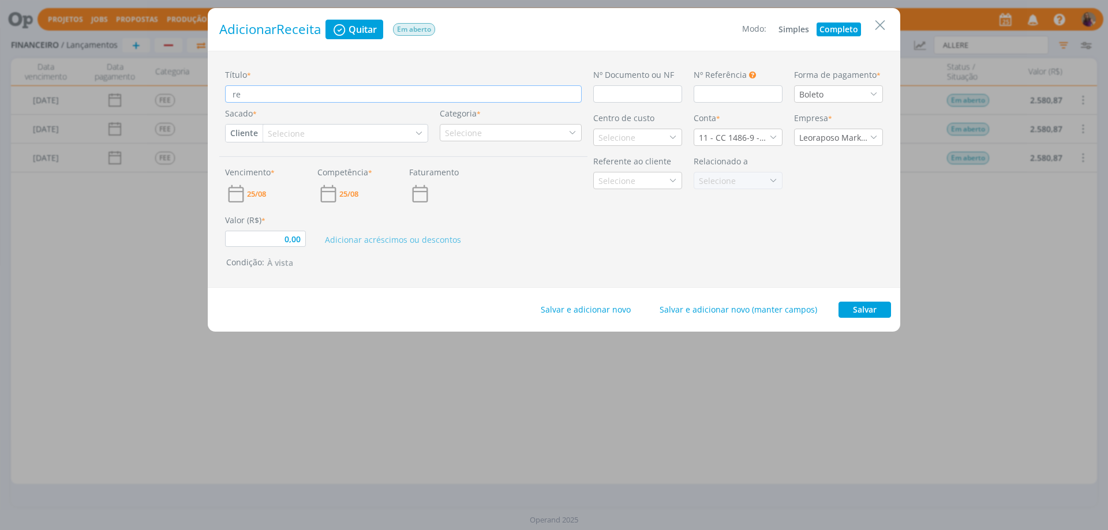
type input "r"
type input "0,00"
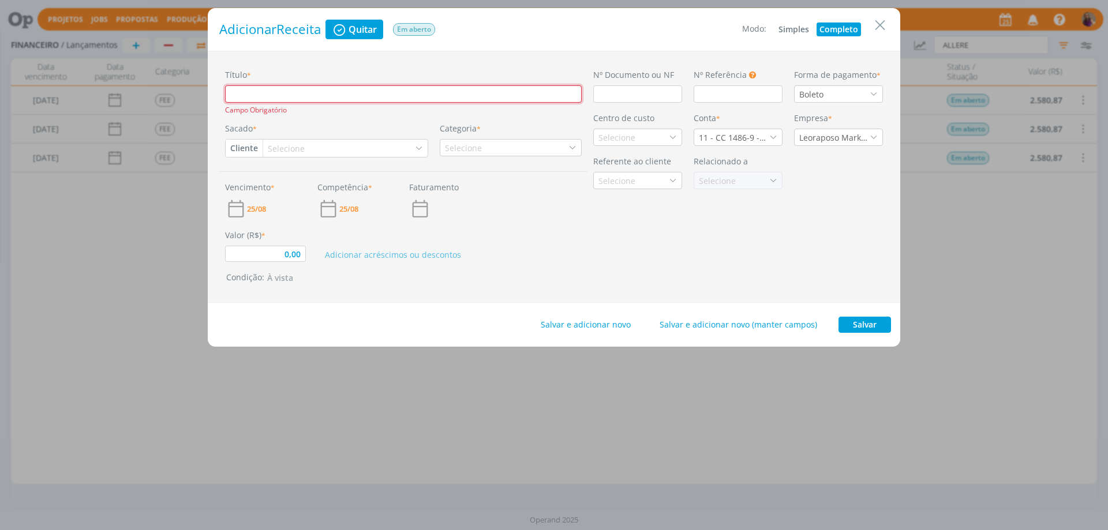
type input "R"
type input "0,00"
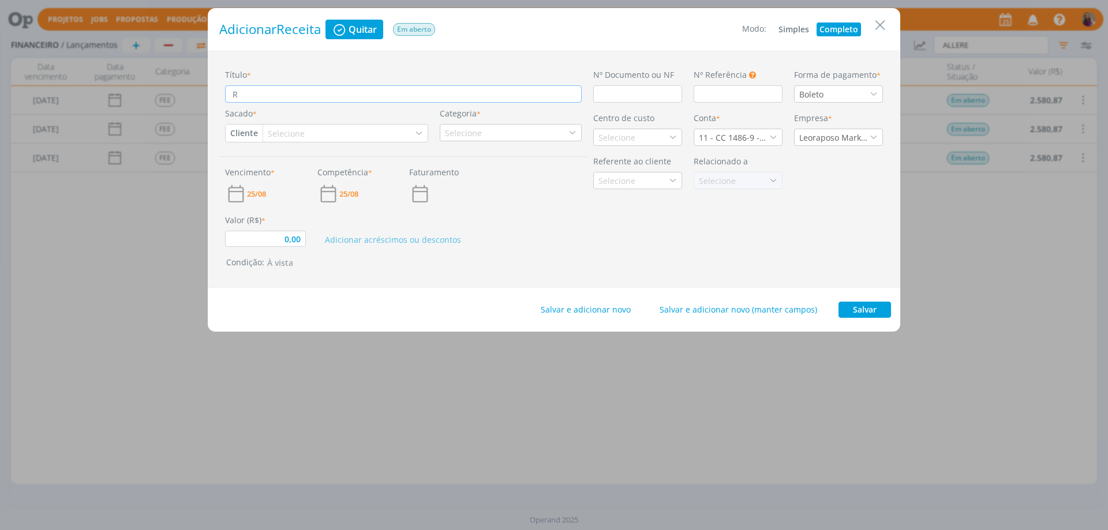
type input "RE"
type input "0,00"
type input "REF"
type input "0,00"
type input "REF."
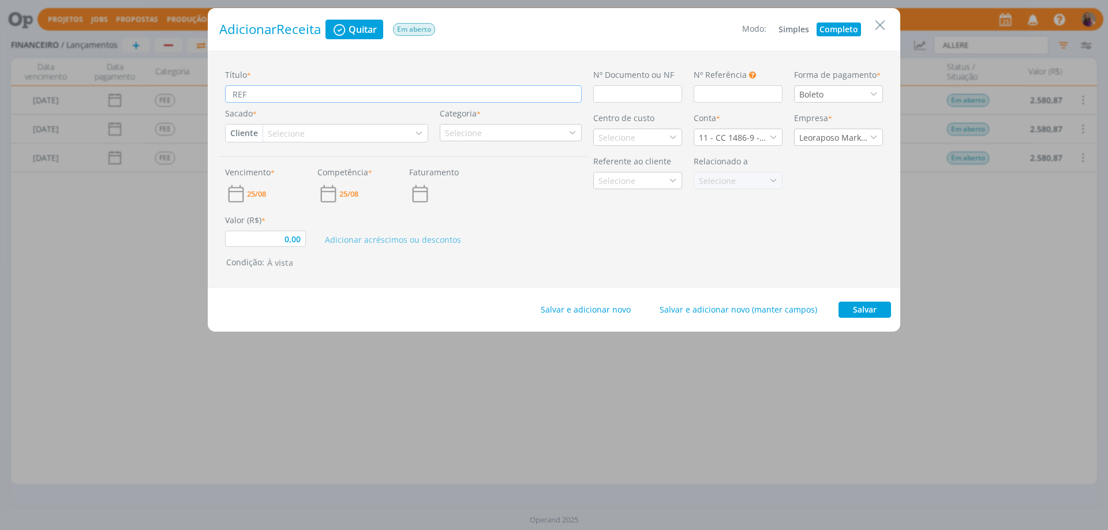
type input "0,00"
type input "REF."
type input "0,00"
type input "REF. C"
type input "0,00"
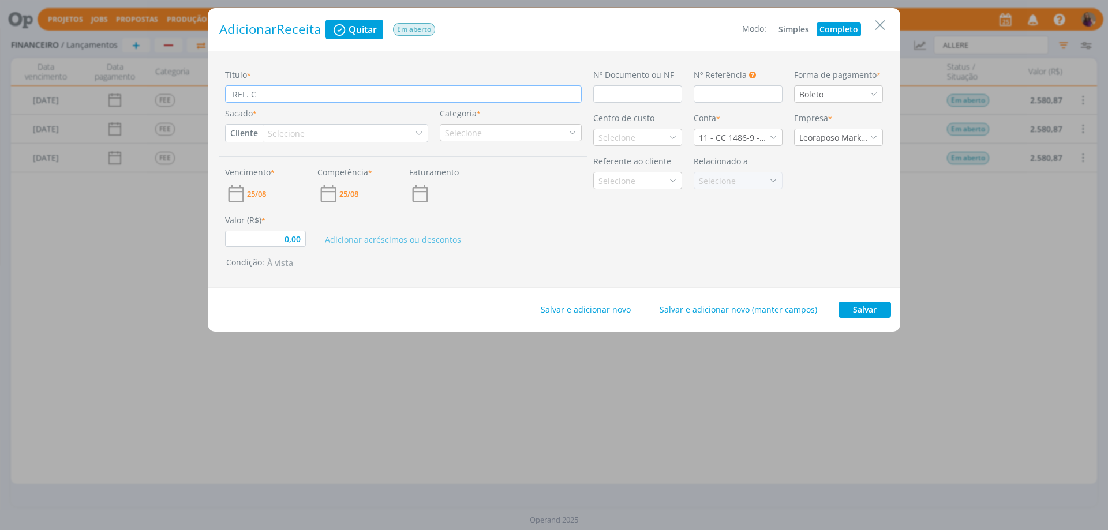
type input "REF. CR"
type input "0,00"
type input "REF. CRI"
type input "0,00"
type input "REF. CRIA"
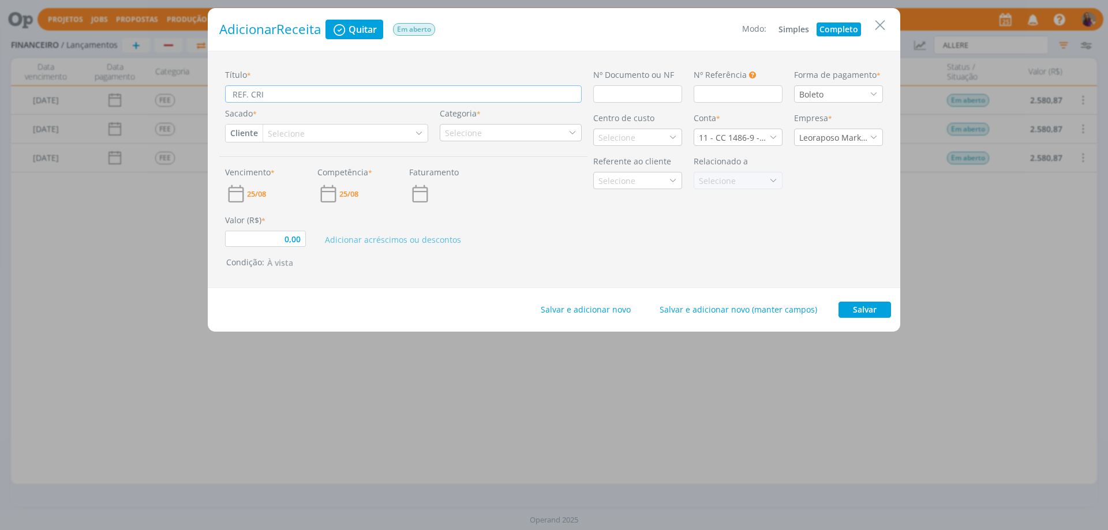
type input "0,00"
type input "REF. [GEOGRAPHIC_DATA]"
type input "0,00"
type input "REF. [GEOGRAPHIC_DATA]"
type input "0,00"
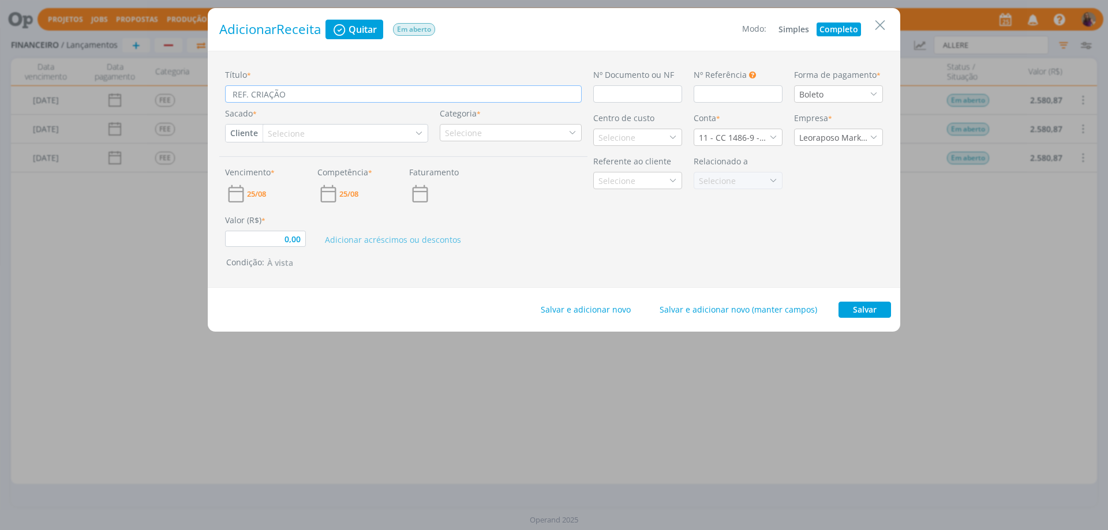
type input "REF. CRIAÇÃO"
type input "0,00"
type input "REF. CRIAÇÃO D"
type input "0,00"
type input "REF. CRIAÇÃO DE"
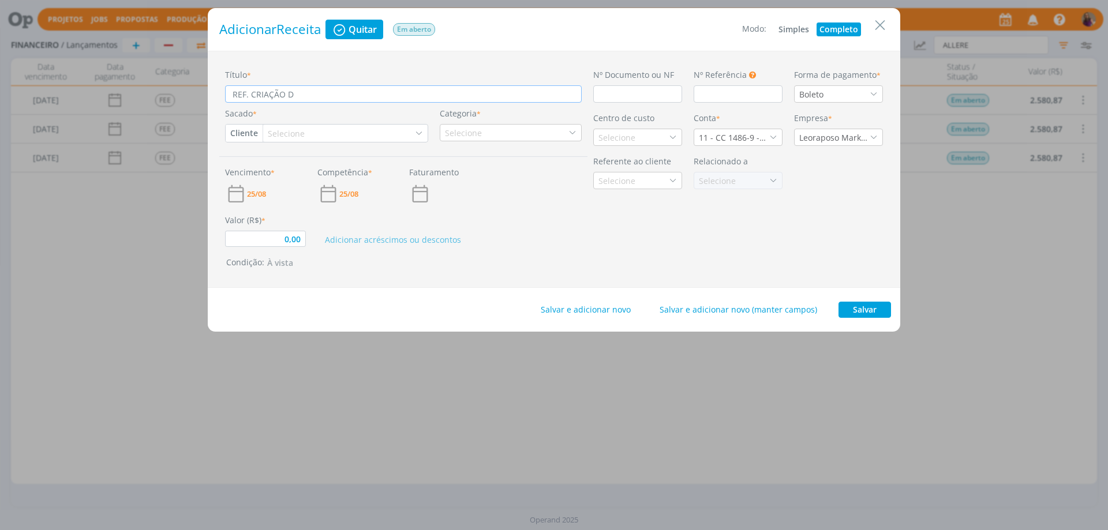
type input "0,00"
type input "REF. CRIAÇÃO DE"
type input "0,00"
type input "REF. CRIAÇÃO DE N"
type input "0,00"
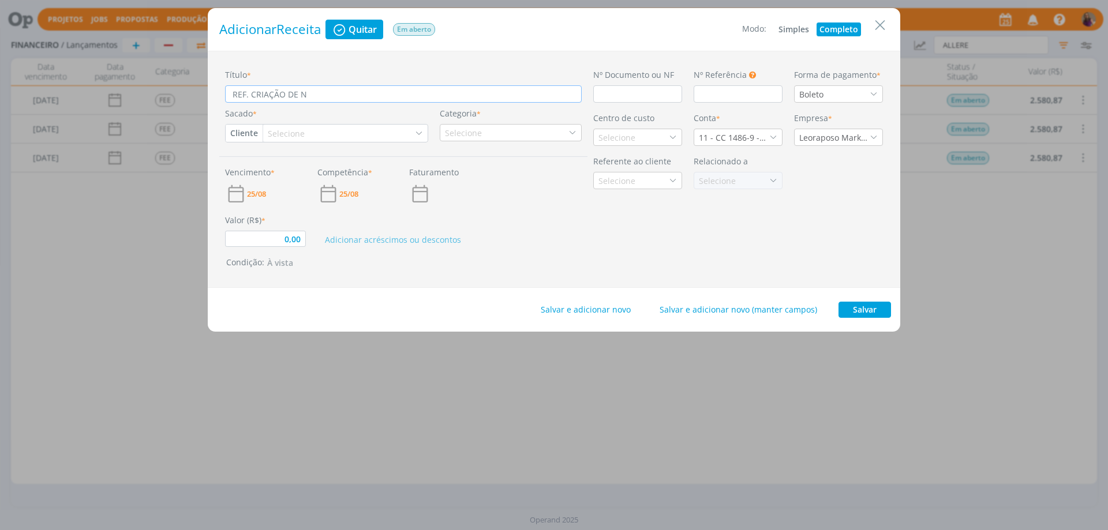
type input "REF. CRIAÇÃO DE NO"
type input "0,00"
type input "REF. CRIAÇÃO DE NOV"
type input "0,00"
type input "REF. CRIAÇÃO DE NOVA"
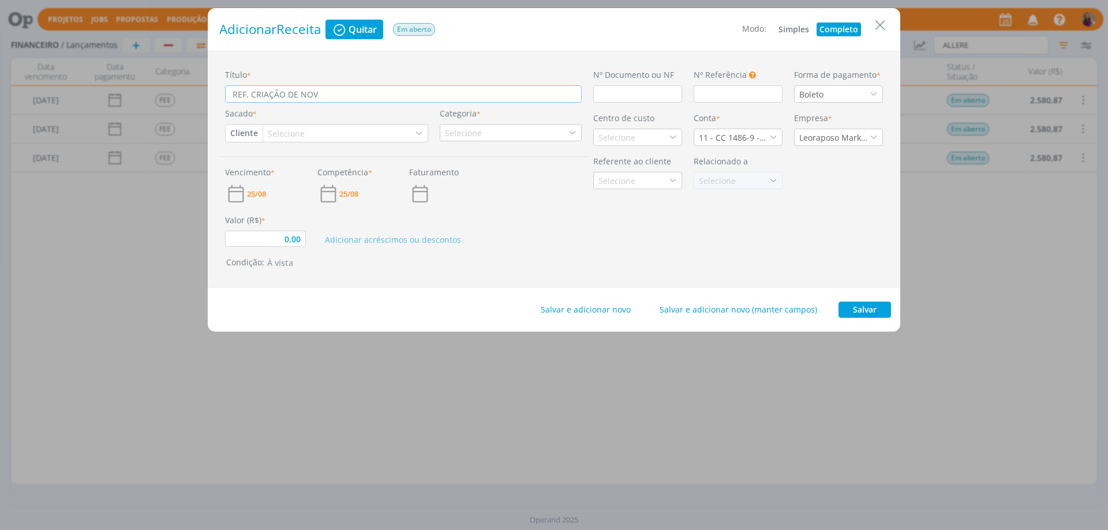
type input "0,00"
type input "REF. CRIAÇÃO DE NOVA"
type input "0,00"
type input "REF. CRIAÇÃO DE [GEOGRAPHIC_DATA]"
type input "0,00"
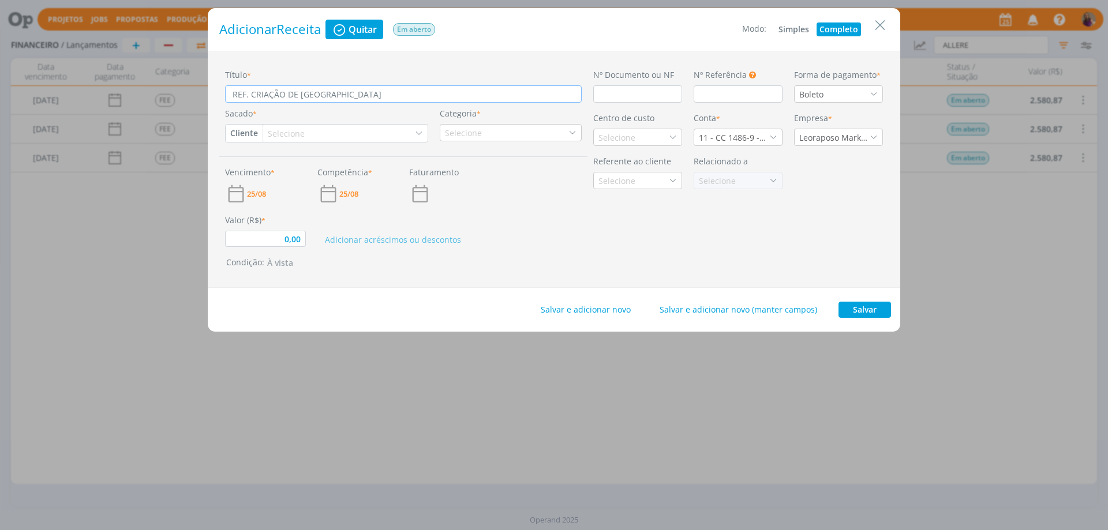
type input "REF. CRIAÇÃO DE [GEOGRAPHIC_DATA]"
type input "0,00"
type input "REF. CRIAÇÃO DE [GEOGRAPHIC_DATA]"
type input "0,00"
type input "REF. CRIAÇÃO DE NOVA MARCA"
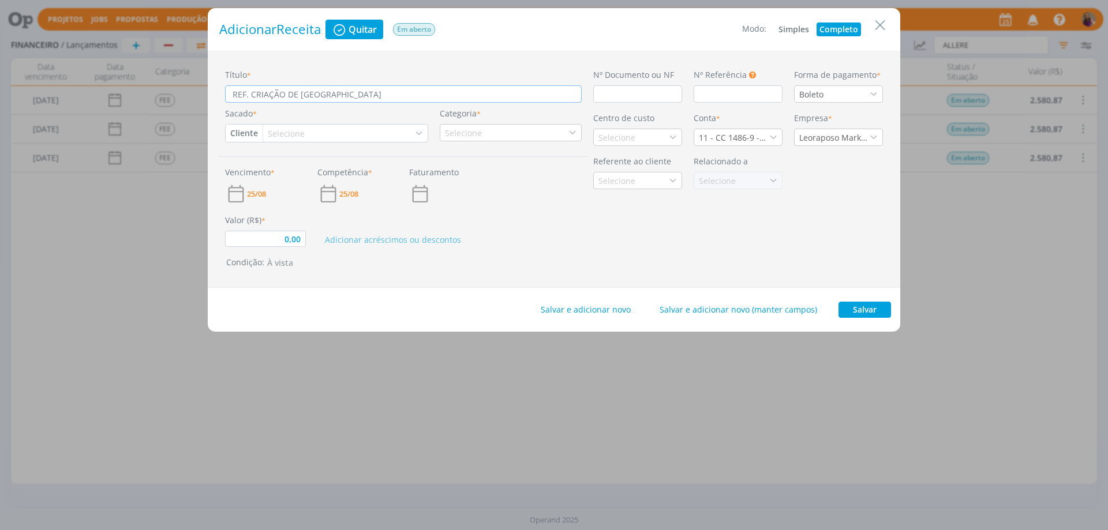
type input "0,00"
type input "REF. CRIAÇÃO DE NOVA MARCA"
click at [296, 132] on div "Selecione" at bounding box center [287, 134] width 39 height 12
type input "VIZI"
click at [394, 176] on div "VIZINHO SUPERMERCADOS LTDA" at bounding box center [332, 175] width 128 height 12
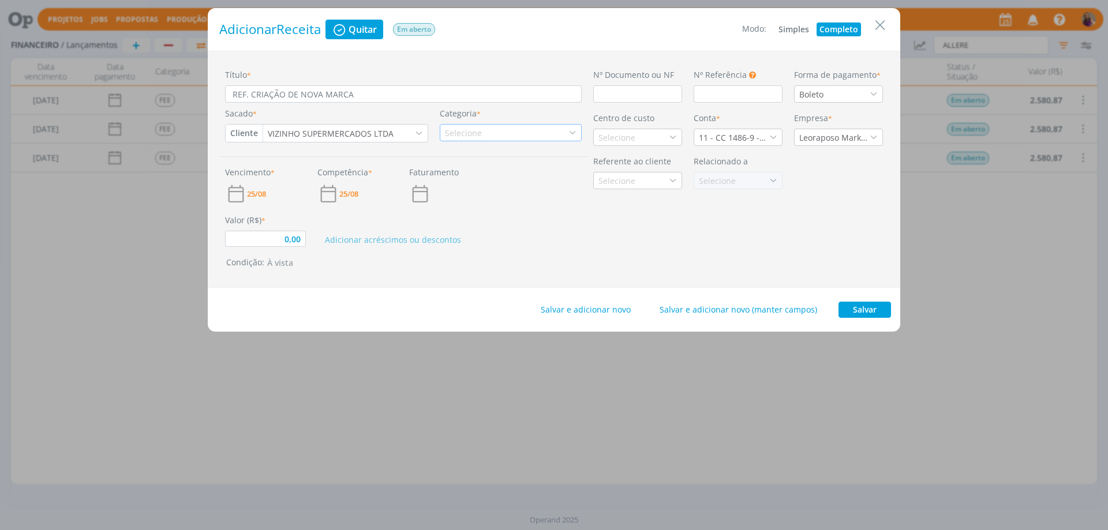
click at [468, 131] on div "Selecione" at bounding box center [464, 133] width 39 height 12
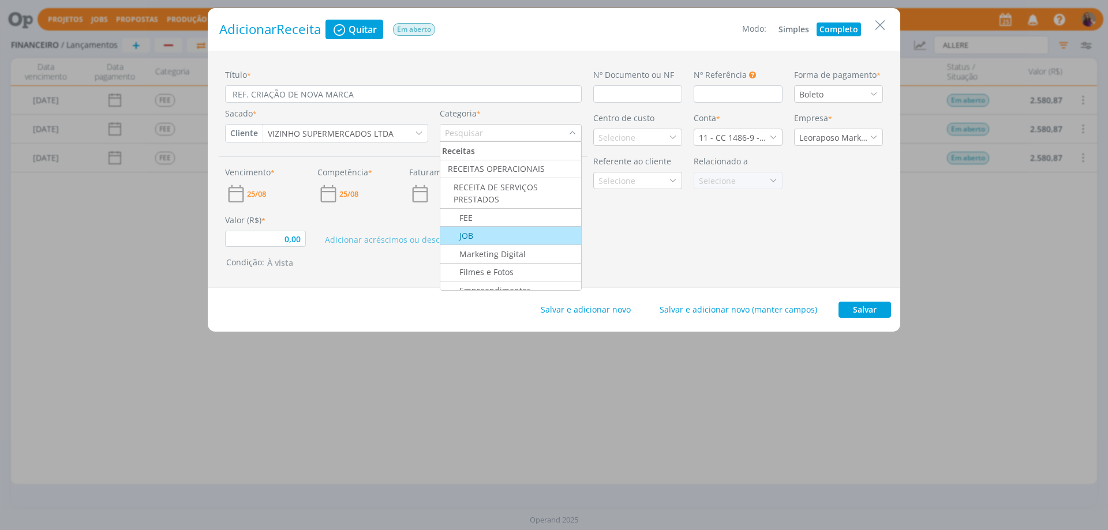
click at [489, 230] on div "JOB" at bounding box center [511, 236] width 138 height 12
type input "0,00"
click at [622, 136] on div "Selecione" at bounding box center [618, 138] width 39 height 12
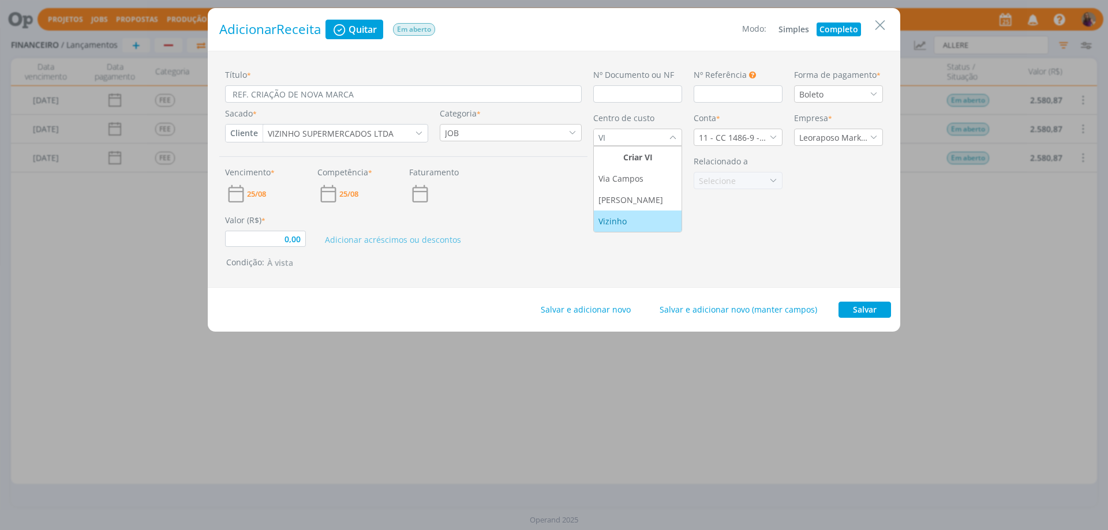
type input "VI"
click at [621, 219] on div "Vizinho" at bounding box center [614, 221] width 31 height 12
click at [264, 190] on span "25/08" at bounding box center [256, 194] width 19 height 8
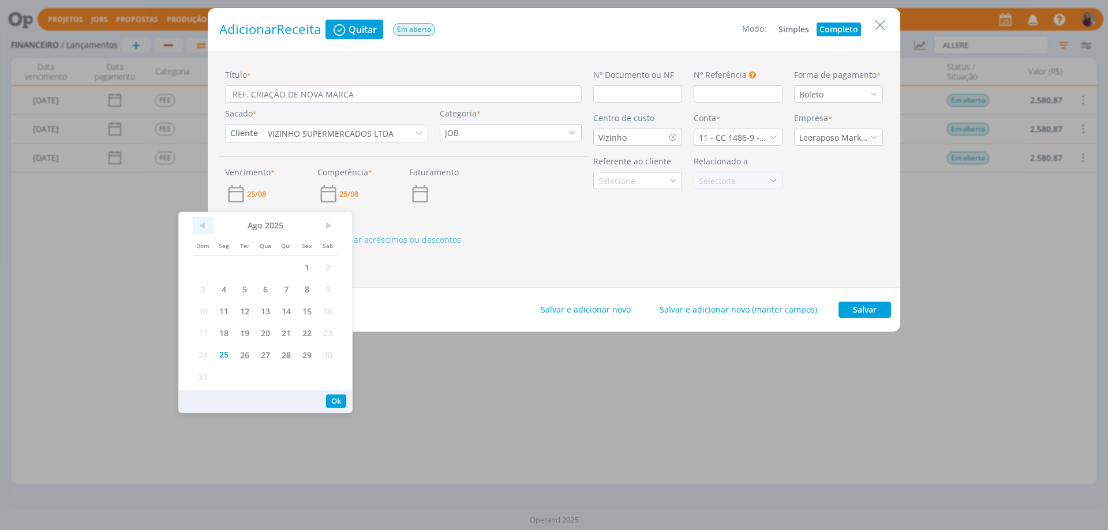
click at [197, 220] on span "<" at bounding box center [203, 225] width 21 height 17
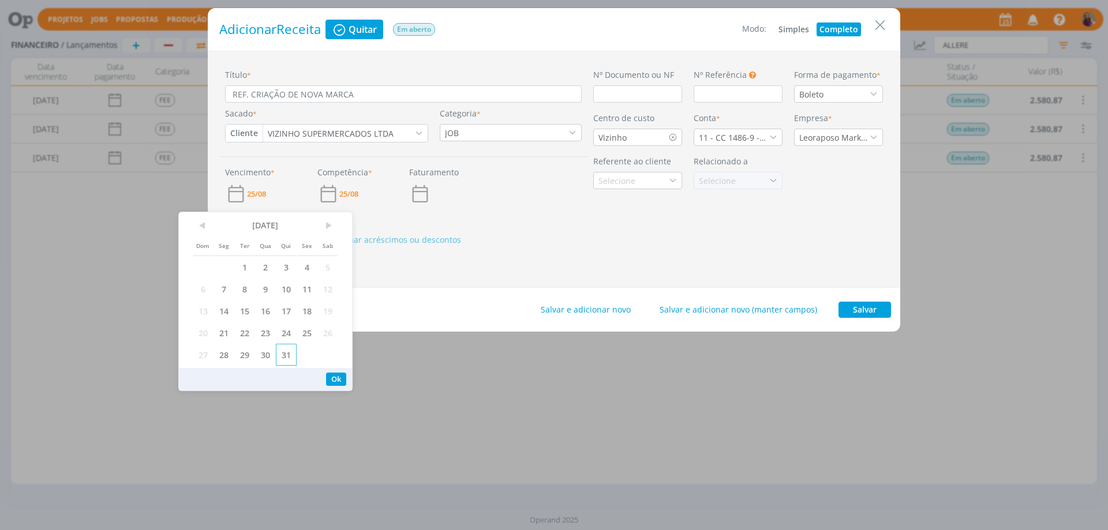
click at [282, 349] on span "31" at bounding box center [286, 355] width 21 height 22
click at [337, 375] on button "Ok" at bounding box center [336, 379] width 20 height 13
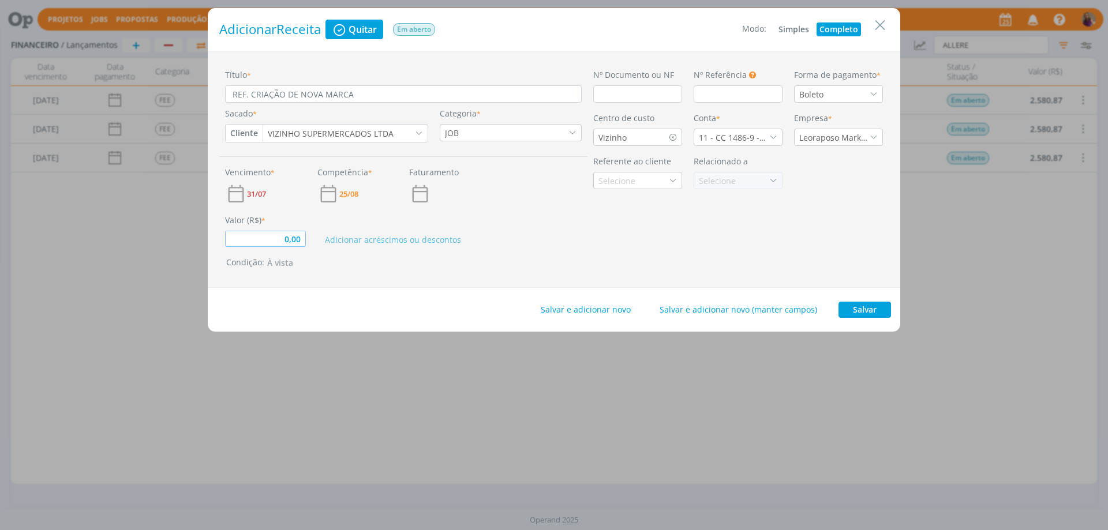
click at [304, 236] on input "0,00" at bounding box center [265, 239] width 81 height 16
click at [875, 302] on button "Salvar" at bounding box center [865, 310] width 53 height 16
type input "20.000,00"
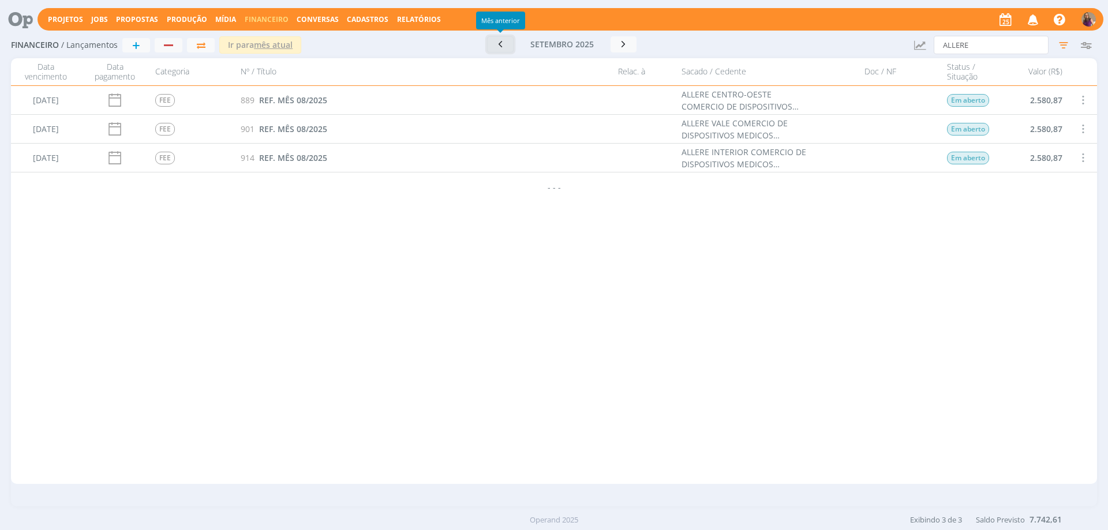
click at [498, 43] on icon "button" at bounding box center [501, 44] width 12 height 11
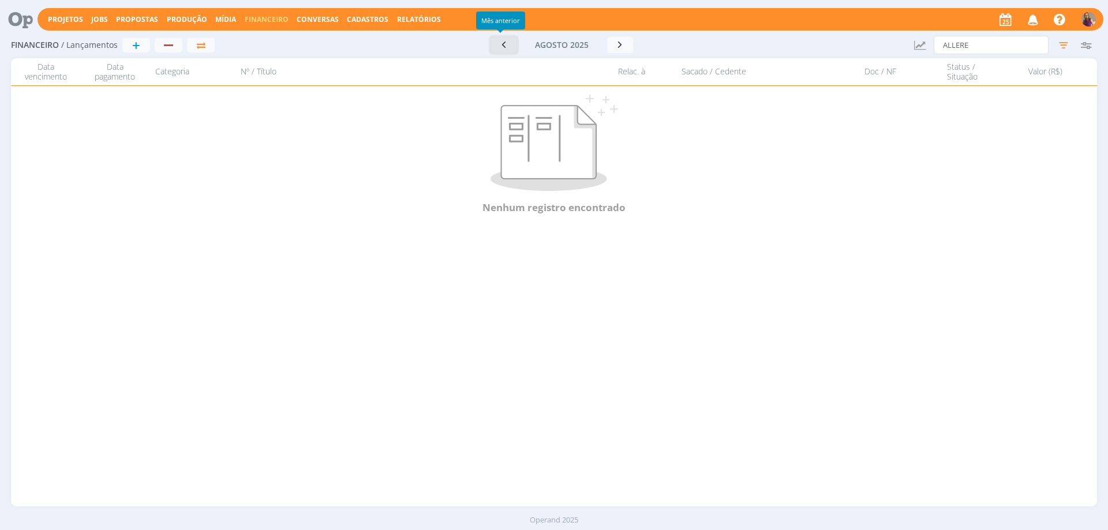
click at [506, 47] on icon "button" at bounding box center [504, 44] width 12 height 11
drag, startPoint x: 988, startPoint y: 48, endPoint x: 917, endPoint y: 33, distance: 73.3
click at [917, 33] on div "Financeiro / Lançamentos + Ir para mês atual [DATE] < 2025 > Janeiro Fevereiro …" at bounding box center [554, 45] width 1086 height 27
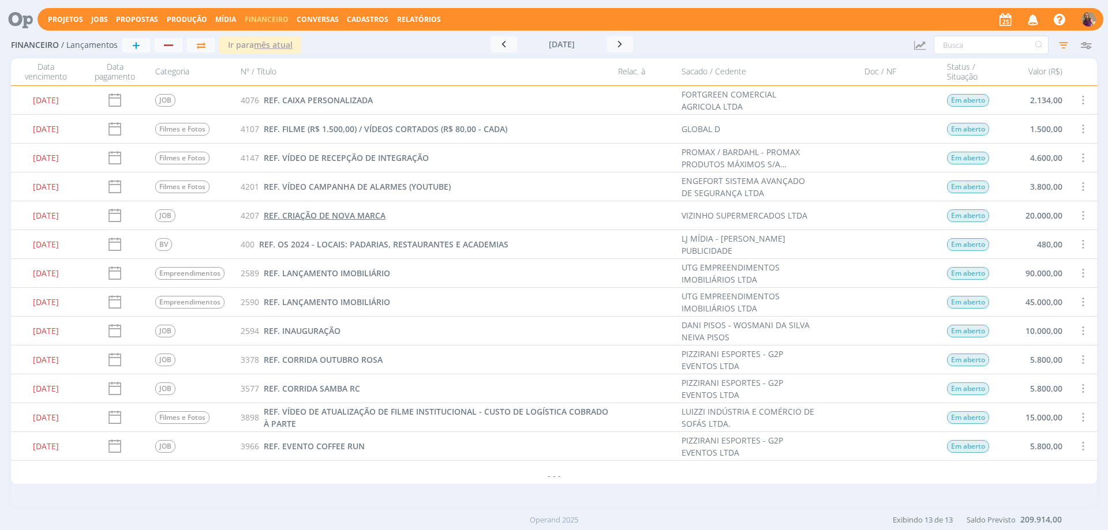
click at [309, 219] on span "REF. CRIAÇÃO DE NOVA MARCA" at bounding box center [325, 215] width 122 height 11
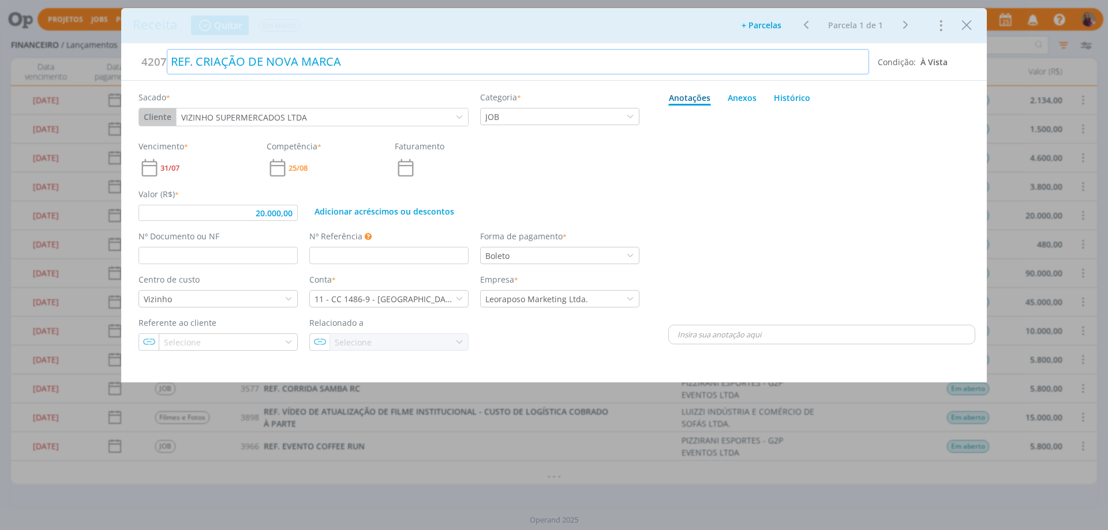
type input "20.000,00"
click at [360, 57] on div "REF. CRIAÇÃO DE NOVA MARCA" at bounding box center [518, 61] width 703 height 25
click at [954, 118] on div "dialog" at bounding box center [821, 216] width 307 height 212
type input "20.000,00"
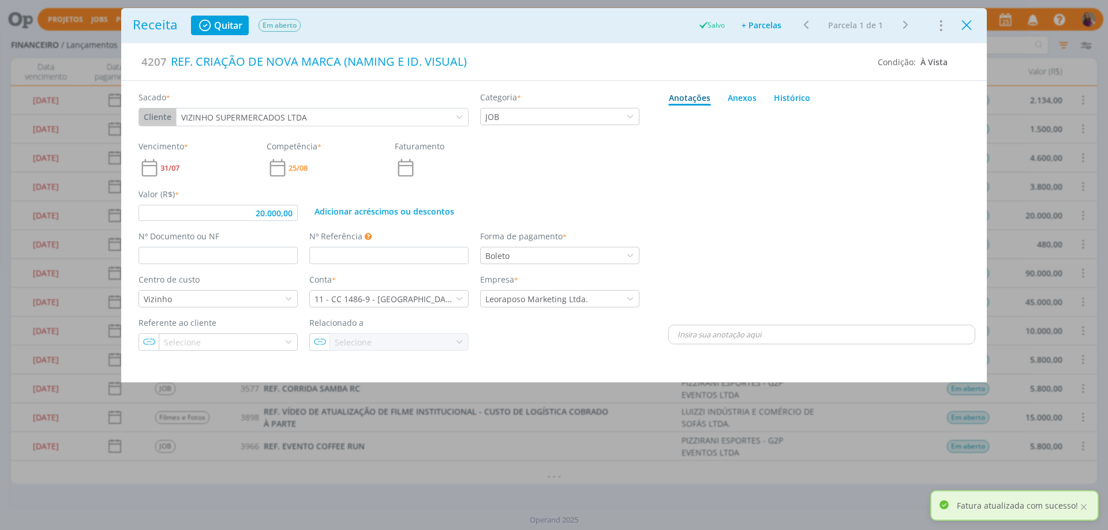
click at [967, 25] on icon "Close" at bounding box center [966, 25] width 17 height 17
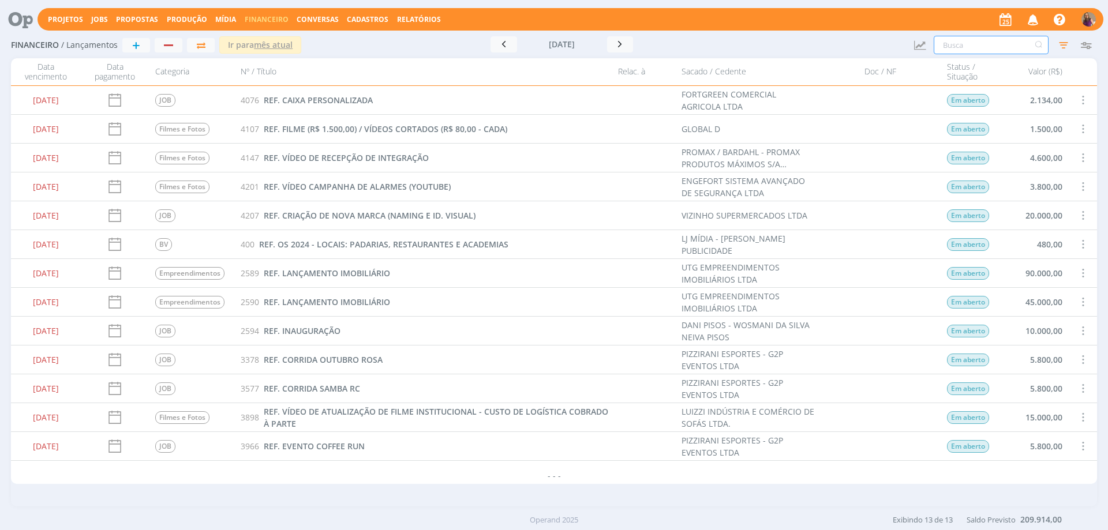
click at [982, 50] on input "text" at bounding box center [991, 45] width 115 height 18
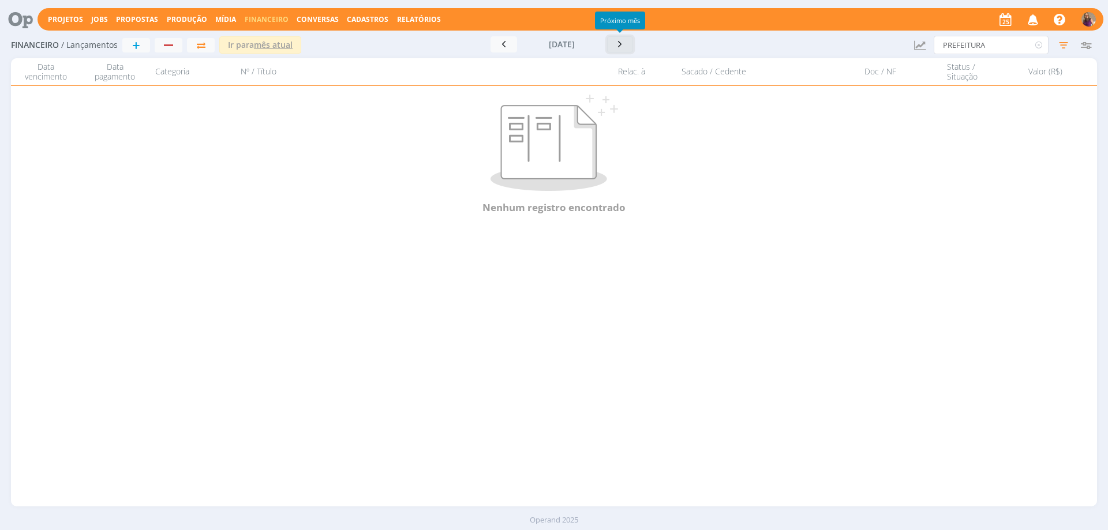
click at [618, 42] on icon "button" at bounding box center [621, 44] width 12 height 11
click at [618, 42] on icon "button" at bounding box center [624, 44] width 12 height 11
click at [1063, 44] on icon "button" at bounding box center [1063, 45] width 21 height 21
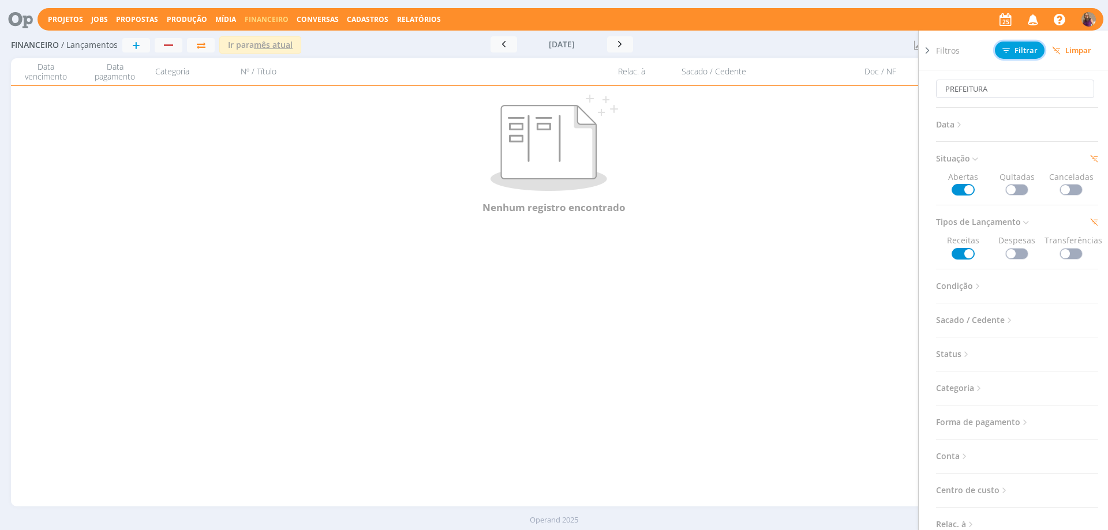
click at [1036, 52] on span "Filtrar" at bounding box center [1020, 51] width 35 height 8
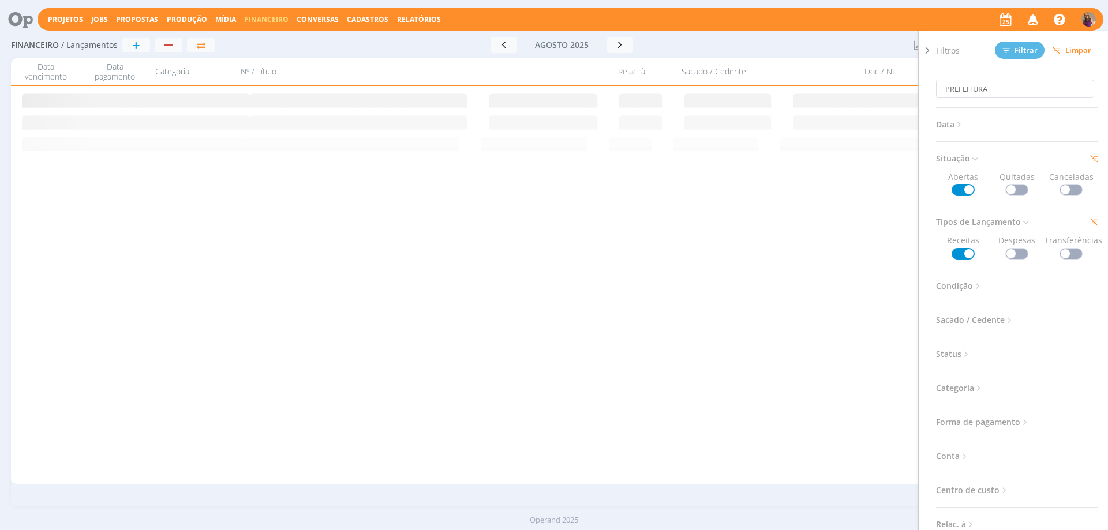
click at [925, 51] on icon at bounding box center [928, 50] width 12 height 12
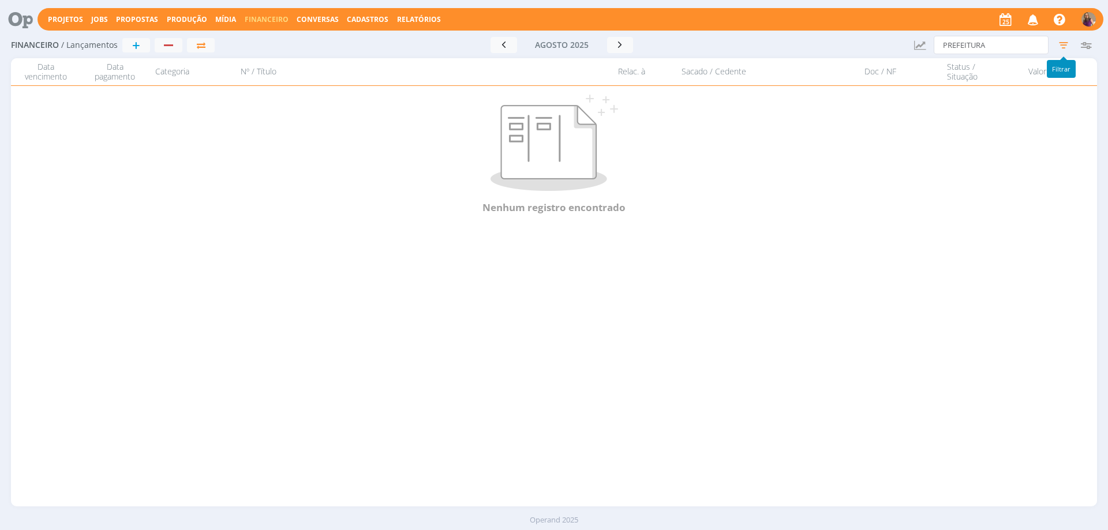
click at [1063, 42] on icon "button" at bounding box center [1063, 45] width 21 height 21
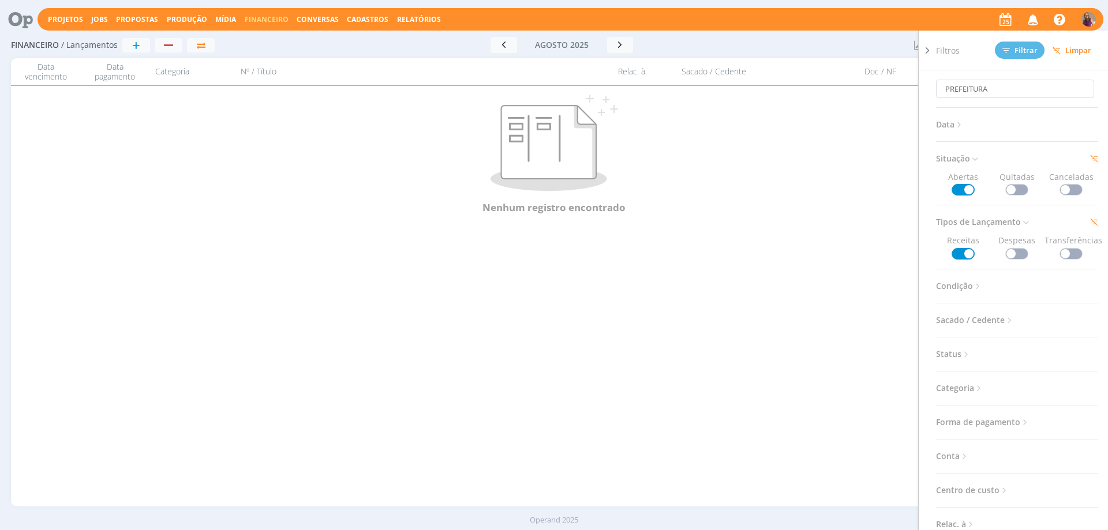
click at [1011, 252] on span at bounding box center [1017, 254] width 23 height 12
click at [1019, 48] on span "Filtrar" at bounding box center [1020, 51] width 35 height 8
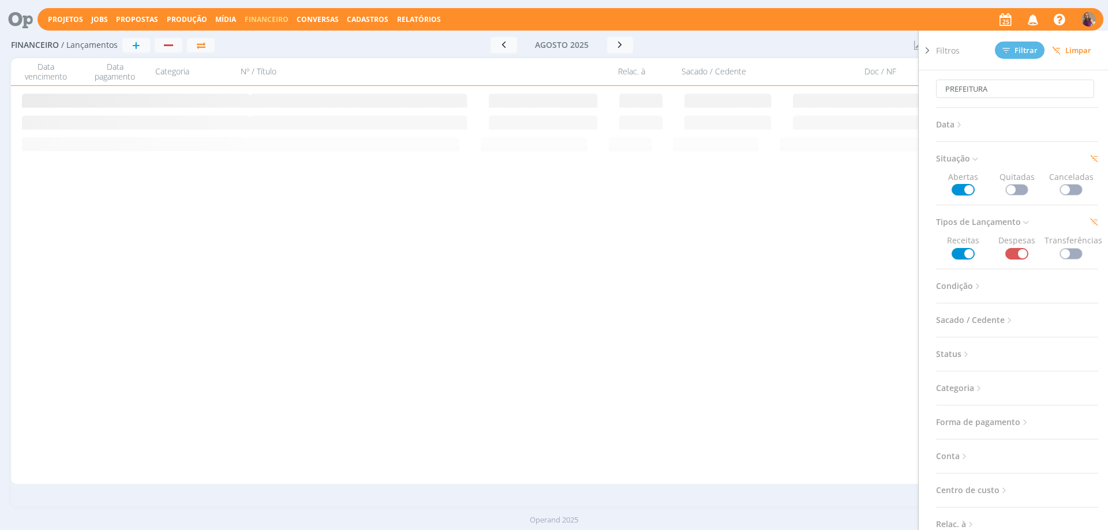
click at [926, 51] on icon at bounding box center [928, 50] width 12 height 12
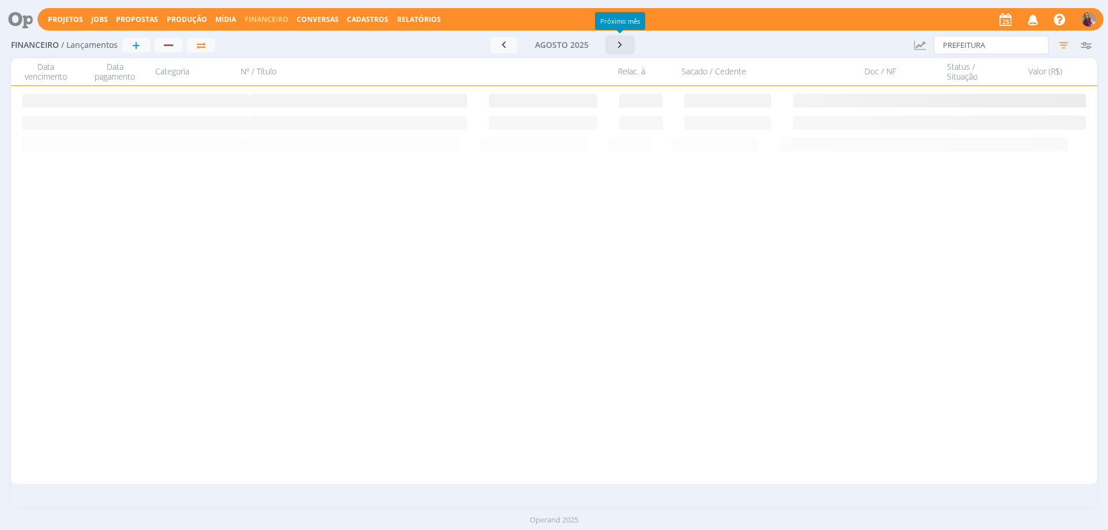
click at [621, 46] on icon "button" at bounding box center [621, 44] width 12 height 11
click at [621, 46] on icon "button" at bounding box center [624, 44] width 12 height 11
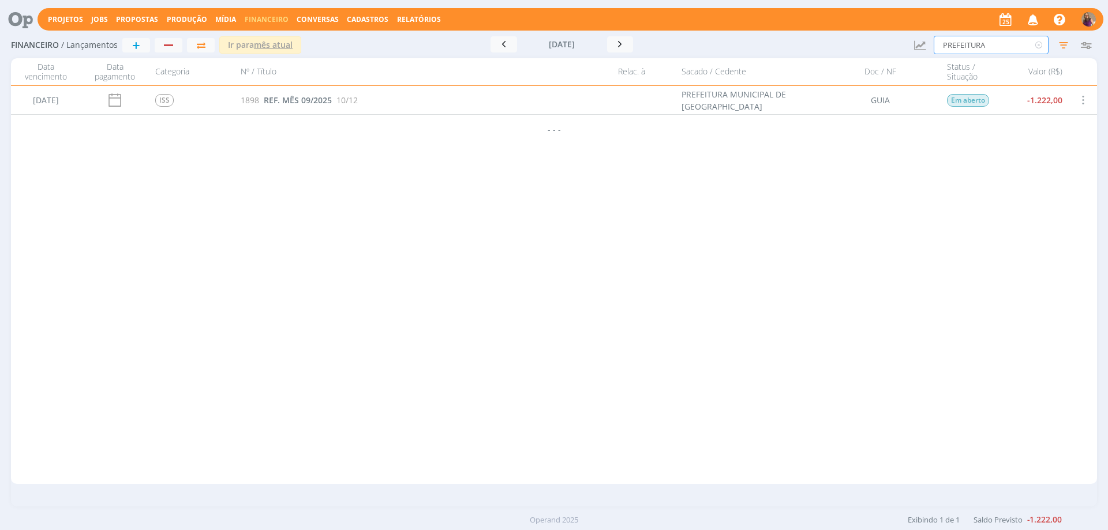
drag, startPoint x: 1002, startPoint y: 42, endPoint x: 848, endPoint y: 19, distance: 155.8
click at [848, 19] on div "Projetos Jobs Propostas Produção [GEOGRAPHIC_DATA] Financeiro Conversas Cadastr…" at bounding box center [554, 265] width 1108 height 530
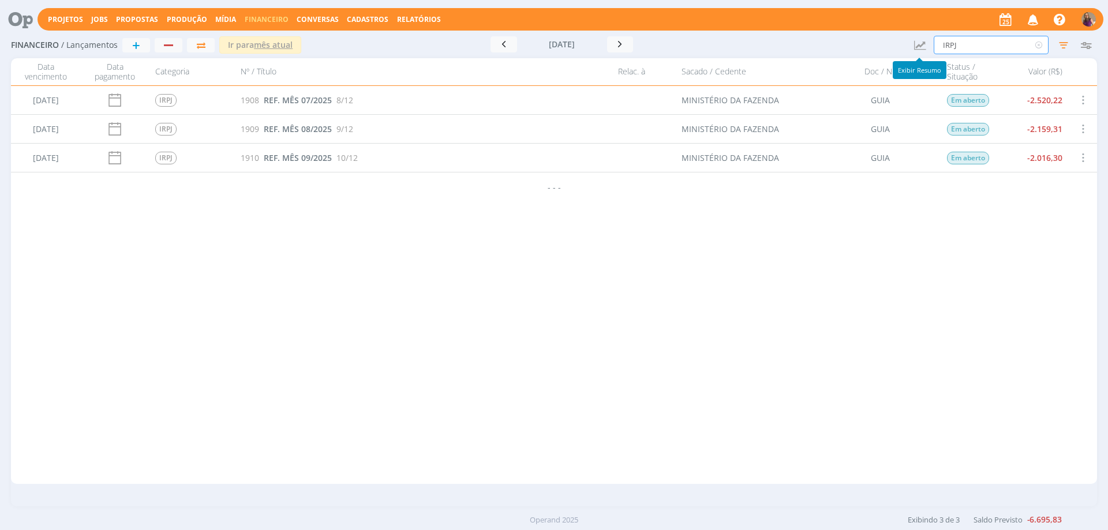
drag, startPoint x: 966, startPoint y: 50, endPoint x: 903, endPoint y: 44, distance: 62.6
click at [904, 44] on div "Financeiro / Lançamentos + Ir para mês atual [DATE] < 2025 > Janeiro Fevereiro …" at bounding box center [554, 45] width 1086 height 27
drag, startPoint x: 985, startPoint y: 39, endPoint x: 875, endPoint y: 40, distance: 110.8
click at [875, 40] on div "Financeiro / Lançamentos + Ir para mês atual [DATE] < 2025 > Janeiro Fevereiro …" at bounding box center [554, 45] width 1086 height 27
click at [500, 48] on icon "button" at bounding box center [504, 44] width 12 height 11
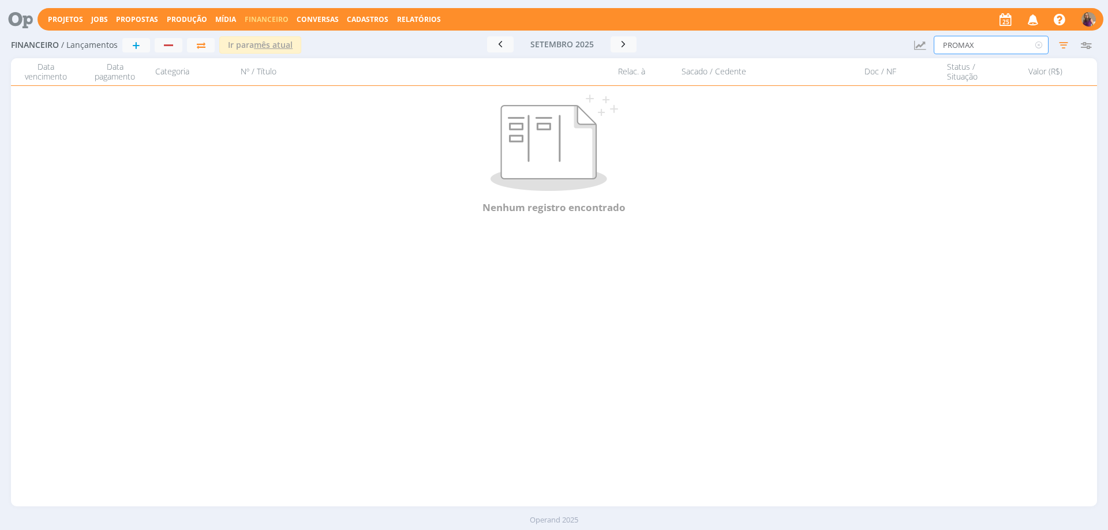
type input "PROMAX"
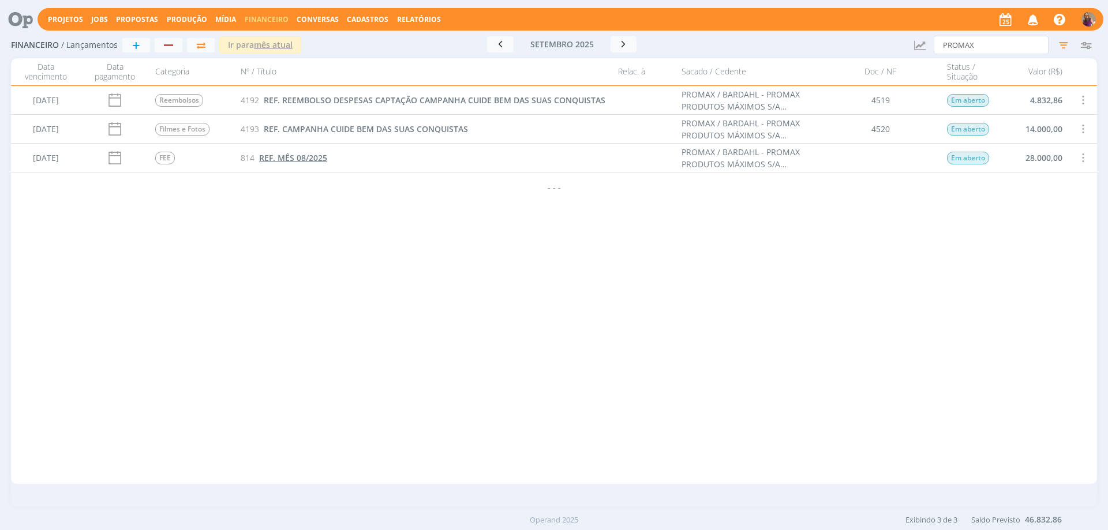
click at [277, 156] on span "REF. MÊS 08/2025" at bounding box center [293, 157] width 68 height 11
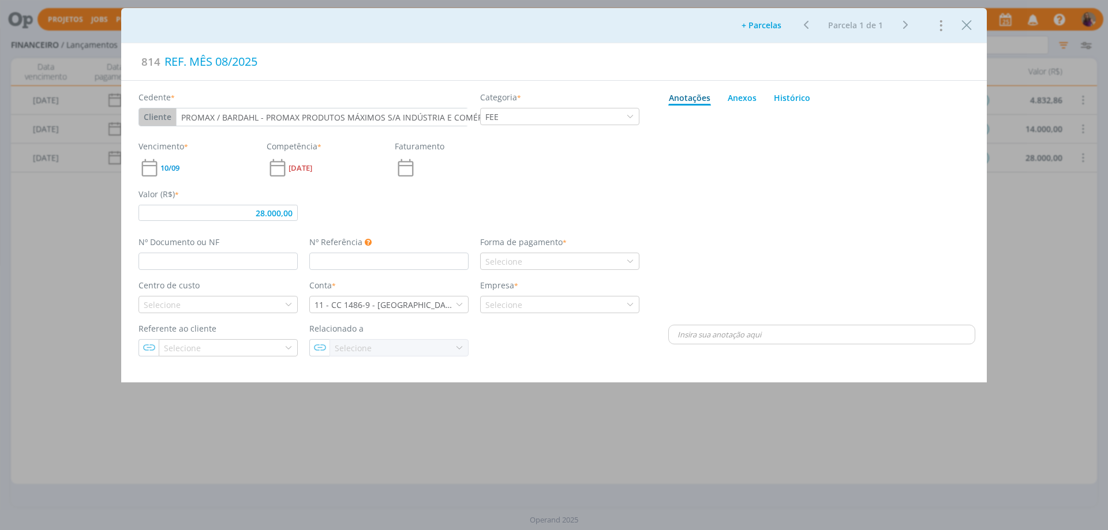
type input "28.000,00"
type input "08/25"
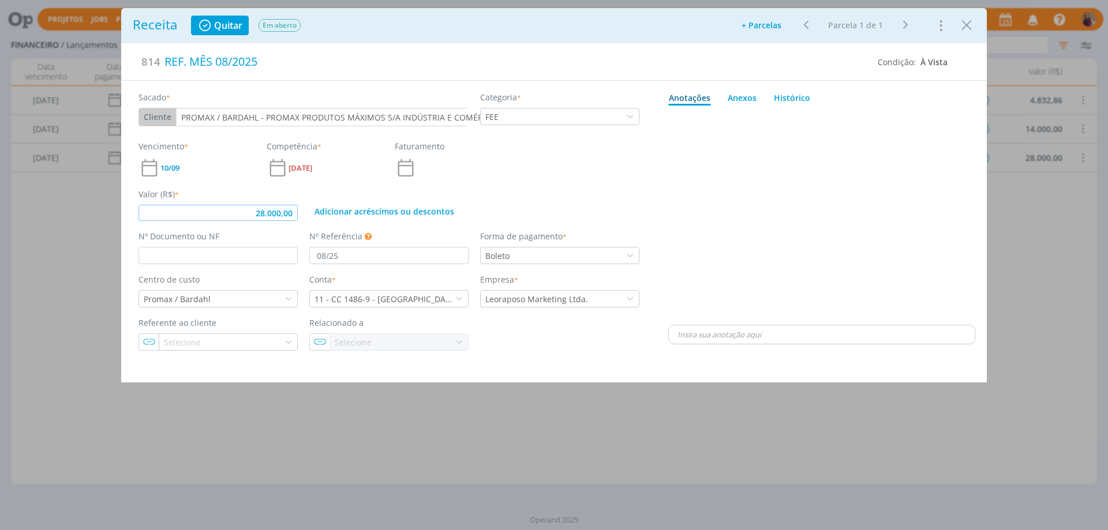
drag, startPoint x: 293, startPoint y: 213, endPoint x: 202, endPoint y: 192, distance: 93.1
click at [202, 192] on div "Valor (R$) * 28.000,00" at bounding box center [218, 204] width 171 height 33
drag, startPoint x: 295, startPoint y: 216, endPoint x: 241, endPoint y: 204, distance: 55.0
click at [241, 204] on div "Valor (R$) * 28.000,00" at bounding box center [218, 204] width 171 height 33
click at [802, 238] on div "dialog" at bounding box center [821, 216] width 307 height 212
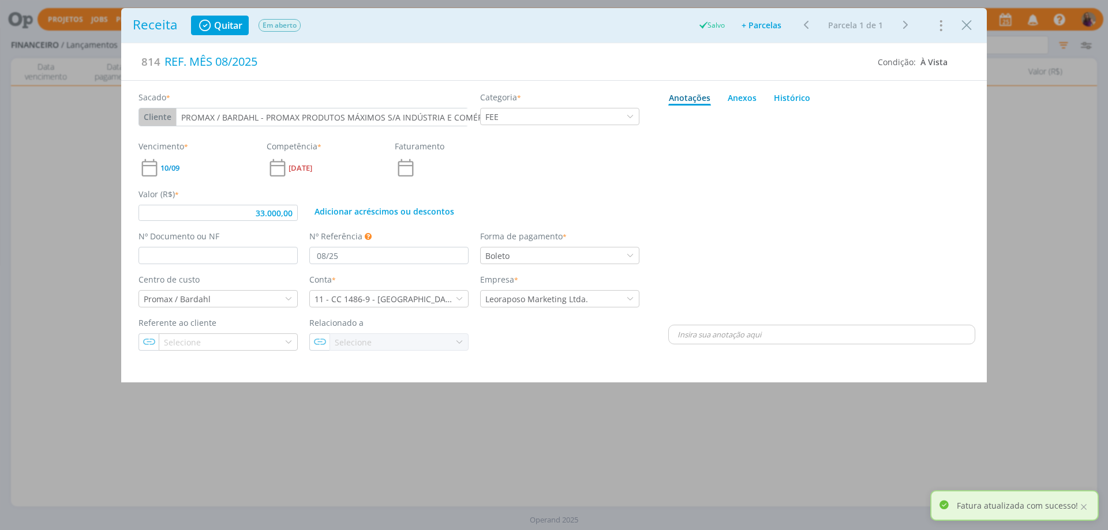
type input "33.000,00"
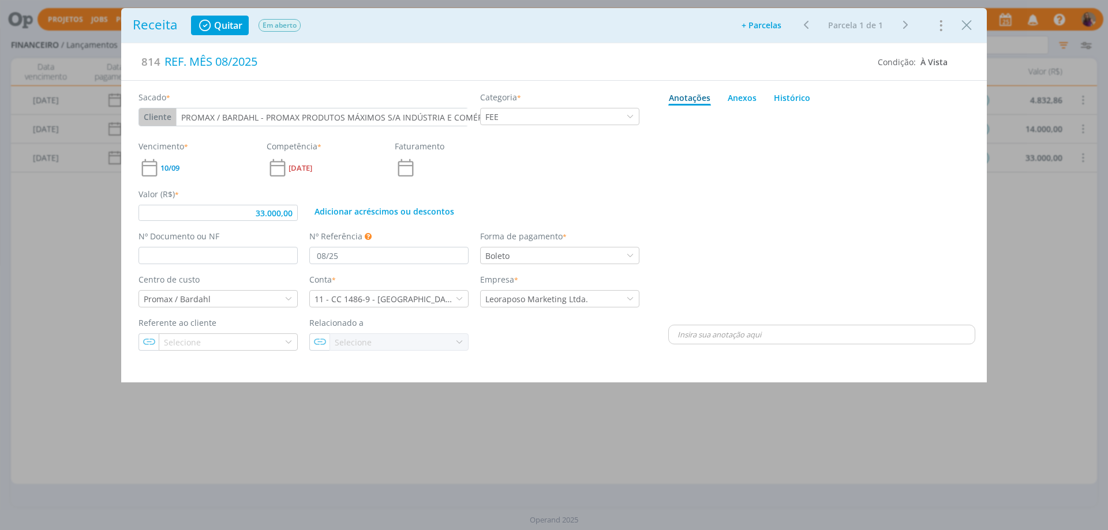
click at [747, 213] on div "dialog" at bounding box center [821, 216] width 307 height 212
click at [967, 23] on icon "Close" at bounding box center [966, 25] width 17 height 17
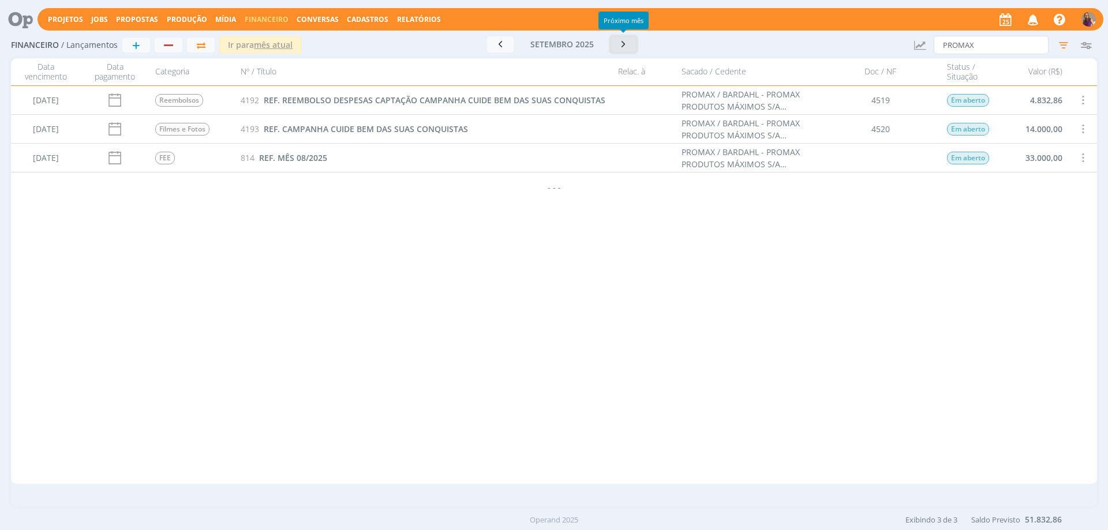
click at [622, 45] on icon "button" at bounding box center [624, 44] width 12 height 11
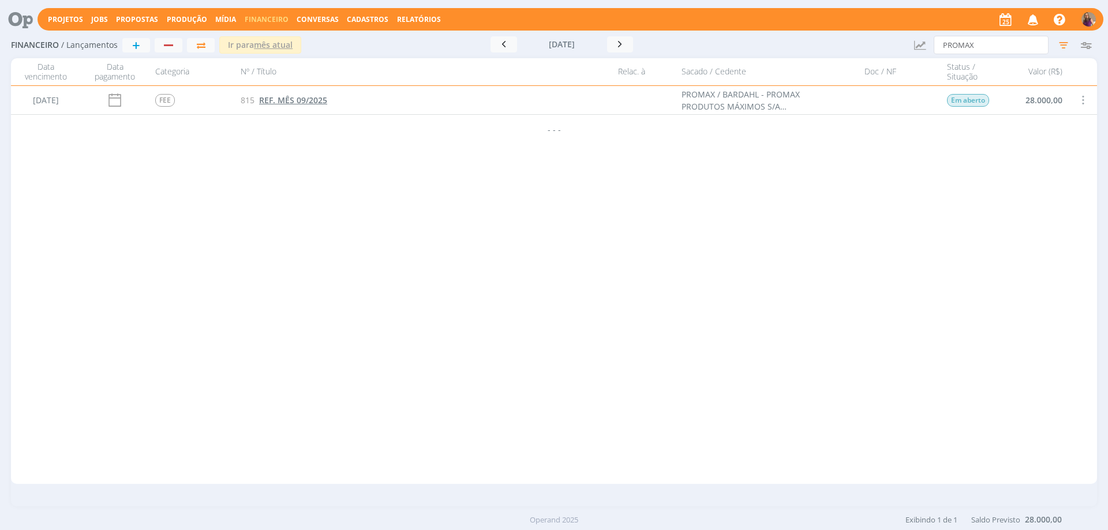
click at [308, 103] on span "REF. MÊS 09/2025" at bounding box center [293, 100] width 68 height 11
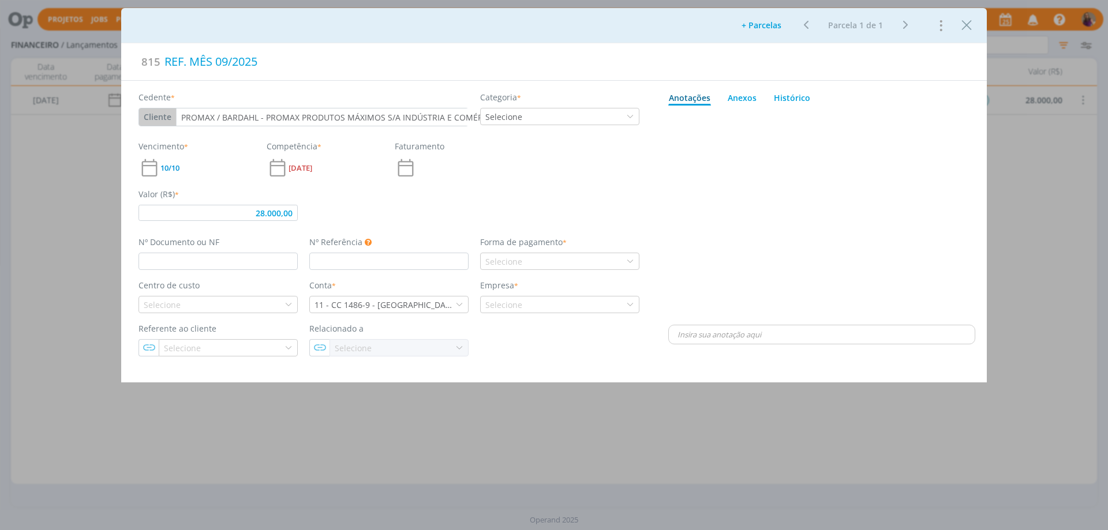
type input "28.000,00"
type input "09/25"
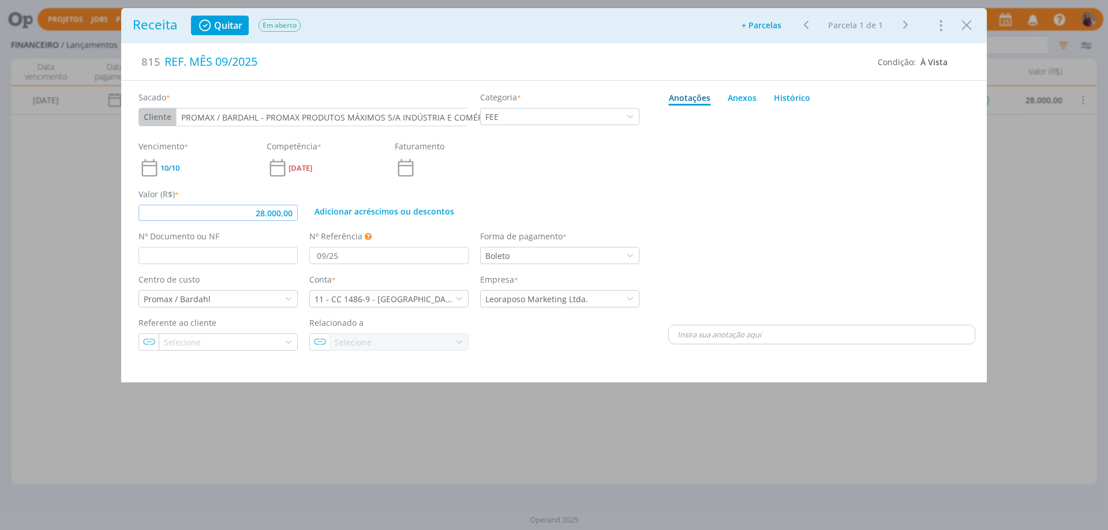
drag, startPoint x: 294, startPoint y: 210, endPoint x: 209, endPoint y: 193, distance: 87.1
click at [210, 193] on div "Valor (R$) * 28.000,00" at bounding box center [218, 204] width 171 height 33
click at [705, 176] on div "dialog" at bounding box center [821, 216] width 307 height 212
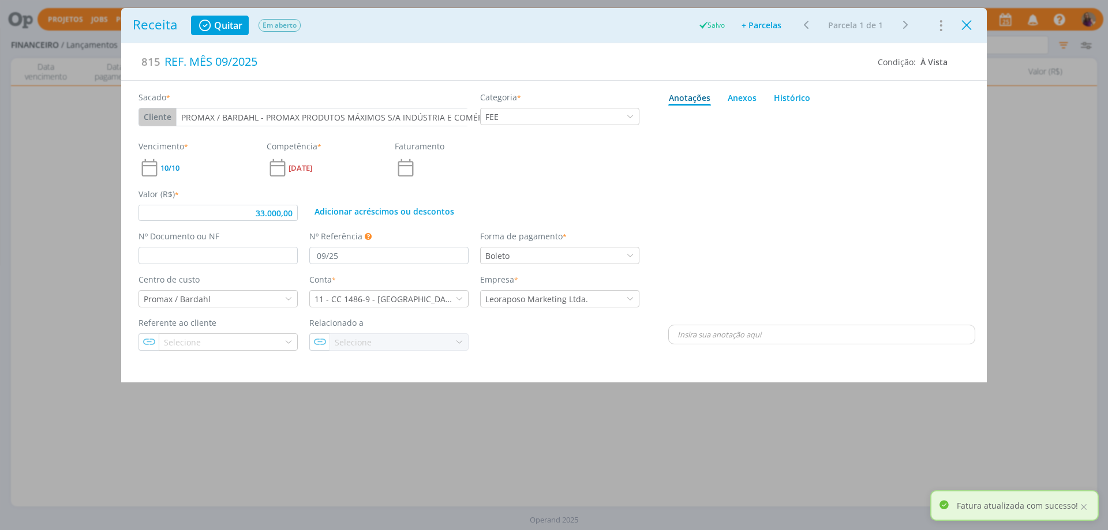
type input "33.000,00"
click at [966, 25] on icon "Close" at bounding box center [966, 25] width 17 height 17
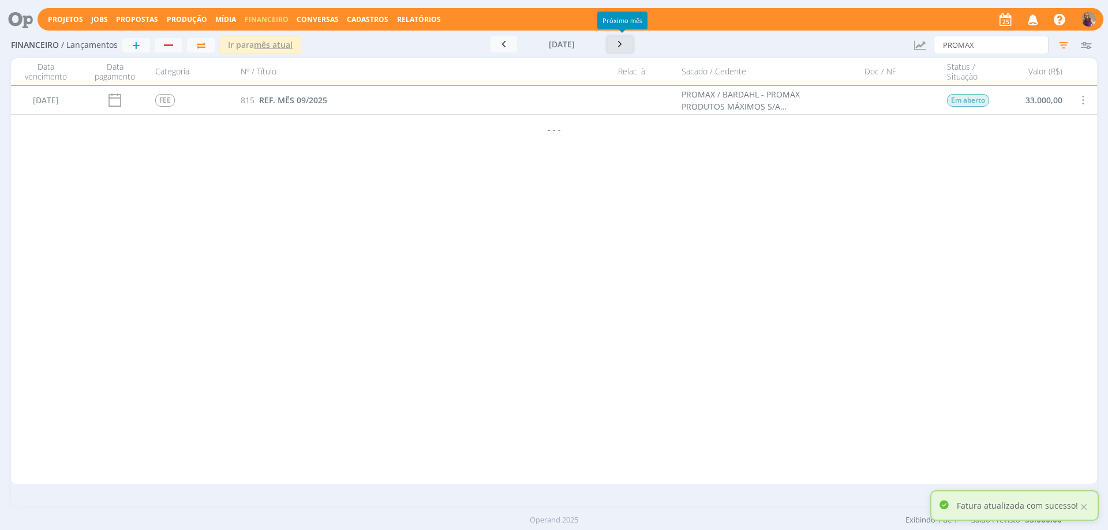
click at [625, 45] on icon "button" at bounding box center [621, 44] width 12 height 11
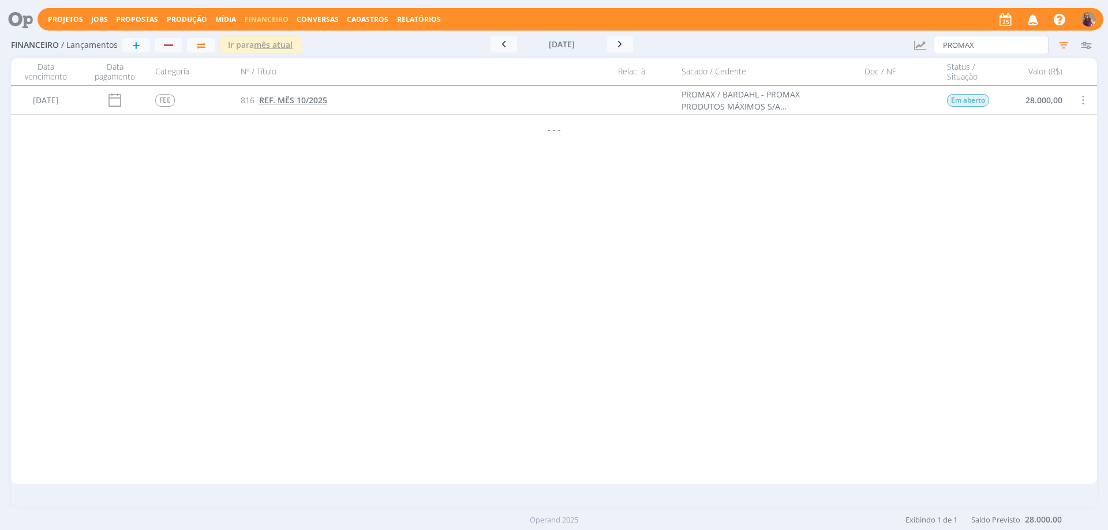
click at [301, 102] on span "REF. MÊS 10/2025" at bounding box center [293, 100] width 68 height 11
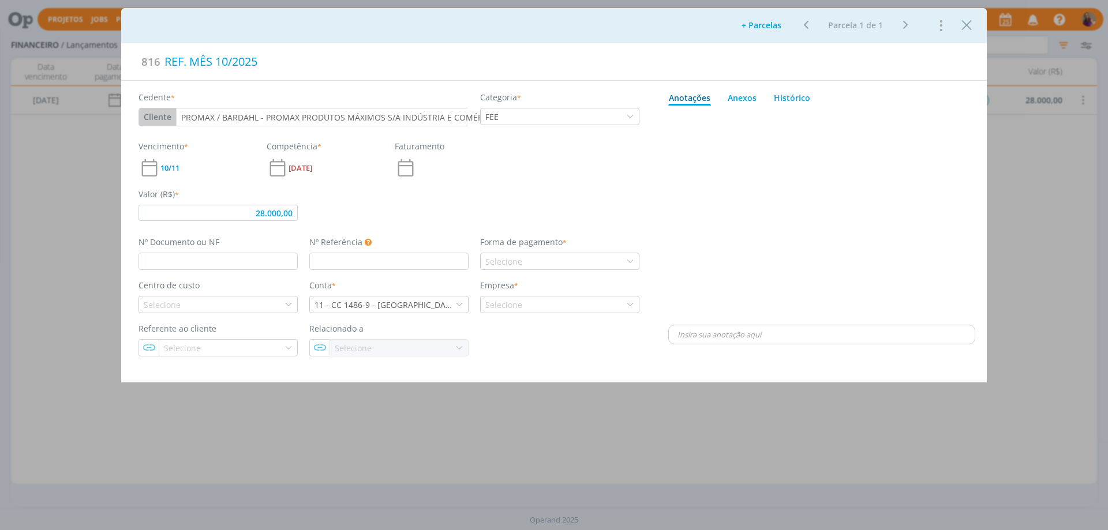
type input "28.000,00"
type input "10/25"
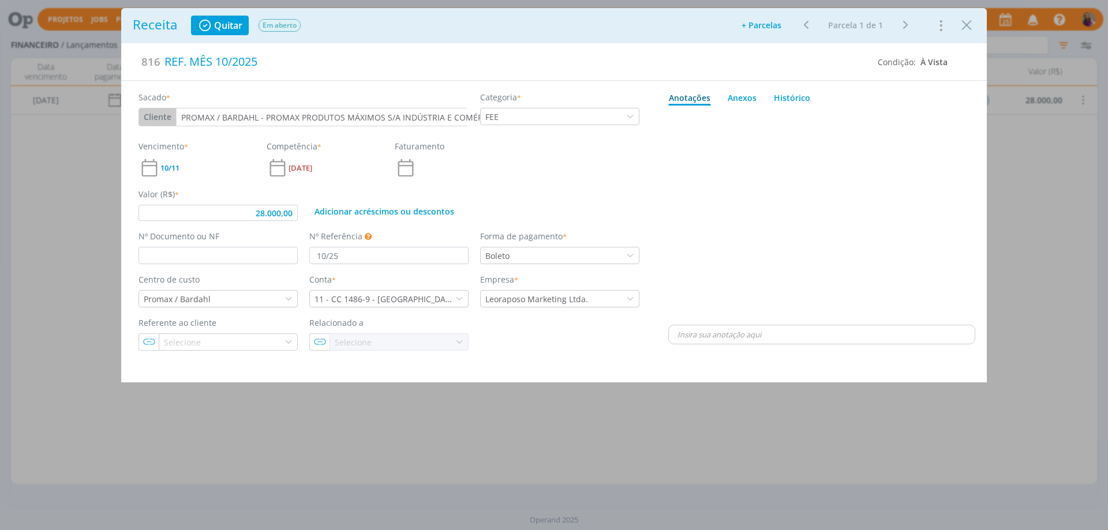
drag, startPoint x: 298, startPoint y: 212, endPoint x: 228, endPoint y: 192, distance: 73.3
click at [228, 192] on div "Valor (R$) * 28.000,00" at bounding box center [218, 204] width 171 height 33
click at [606, 266] on div "Sacado * Cliente Cliente Fornecedor Veículo Prestador Colaborador PROMAX / BARD…" at bounding box center [389, 216] width 536 height 270
drag, startPoint x: 295, startPoint y: 214, endPoint x: 240, endPoint y: 208, distance: 55.1
click at [240, 208] on input "28.000,00" at bounding box center [218, 213] width 159 height 16
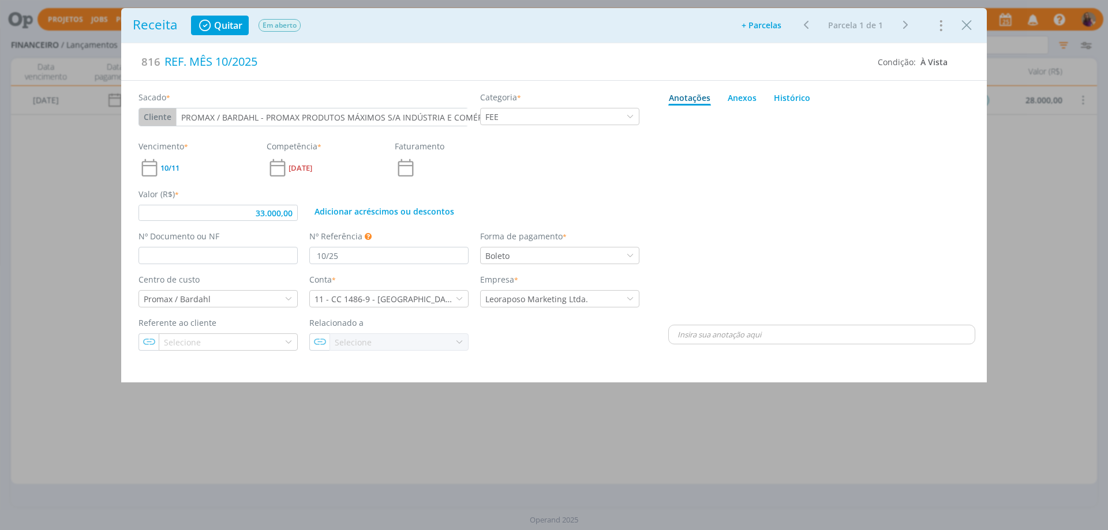
click at [732, 249] on div "dialog" at bounding box center [821, 216] width 307 height 212
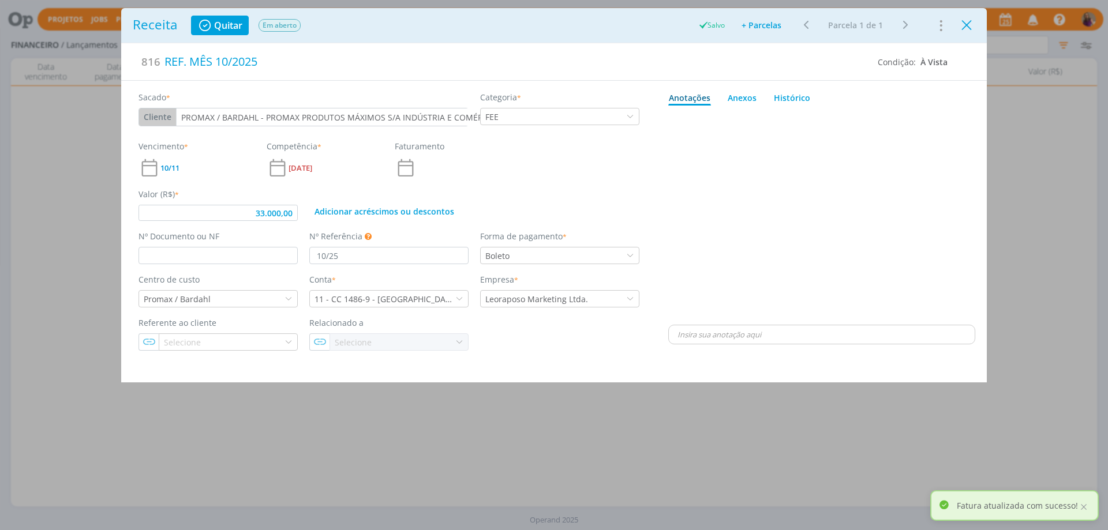
type input "33.000,00"
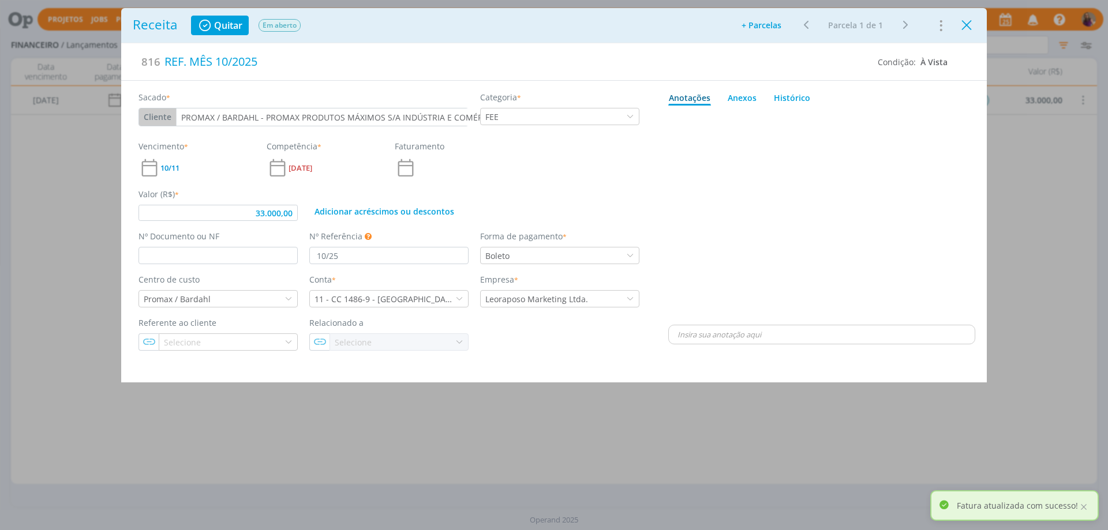
click at [967, 22] on icon "Close" at bounding box center [966, 25] width 17 height 17
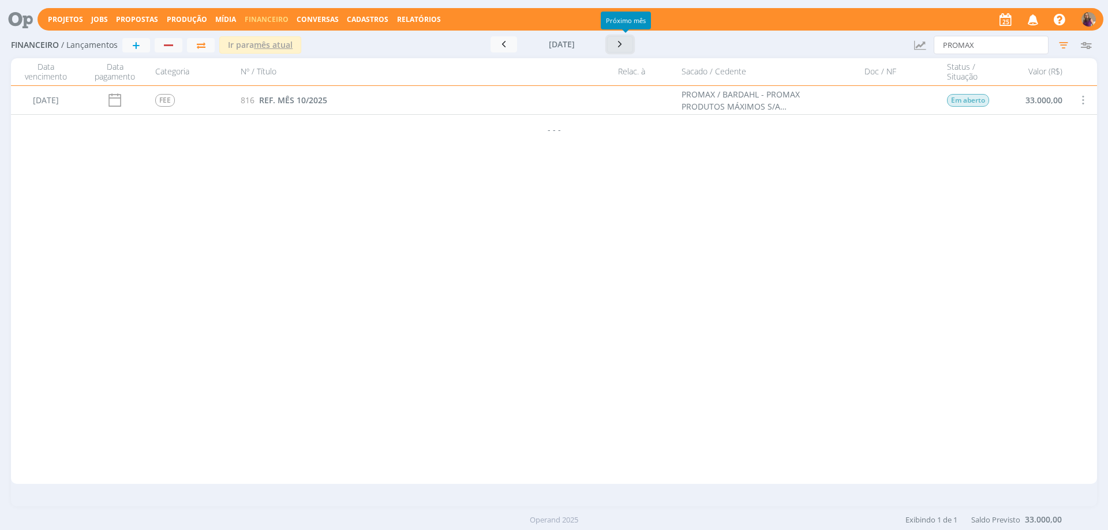
click at [626, 45] on icon "button" at bounding box center [621, 44] width 12 height 11
click at [296, 102] on span "REF. MÊS 11/2025" at bounding box center [293, 100] width 68 height 11
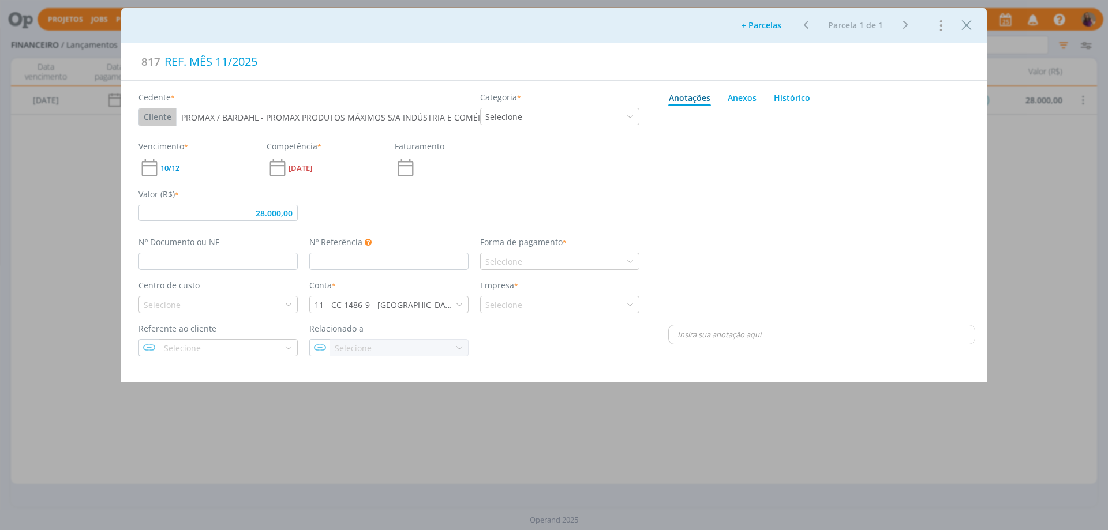
type input "28.000,00"
type input "11/25"
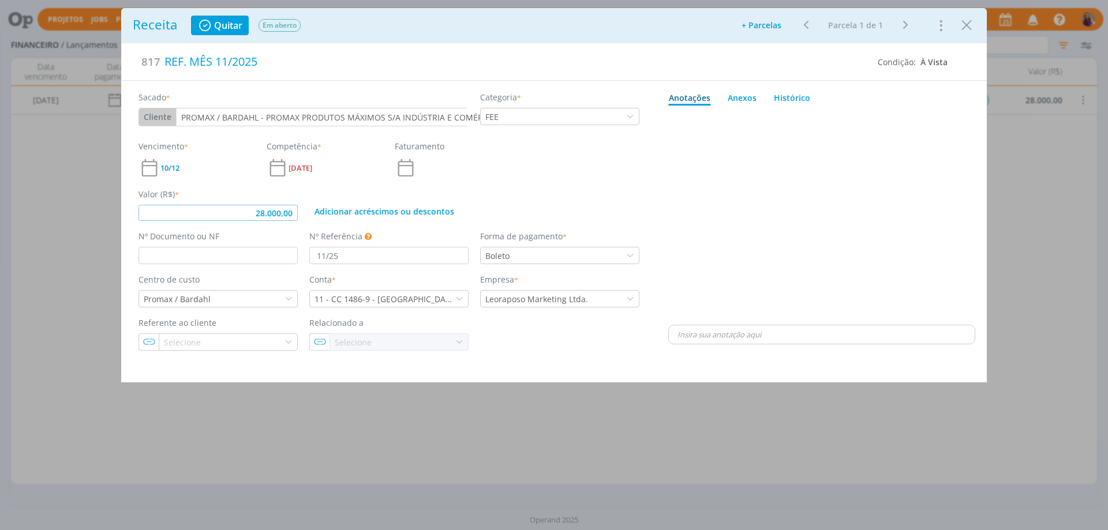
drag, startPoint x: 293, startPoint y: 214, endPoint x: 234, endPoint y: 201, distance: 59.5
click at [234, 201] on div "Valor (R$) * 28.000,00" at bounding box center [218, 204] width 171 height 33
click at [671, 208] on div "dialog" at bounding box center [821, 216] width 307 height 212
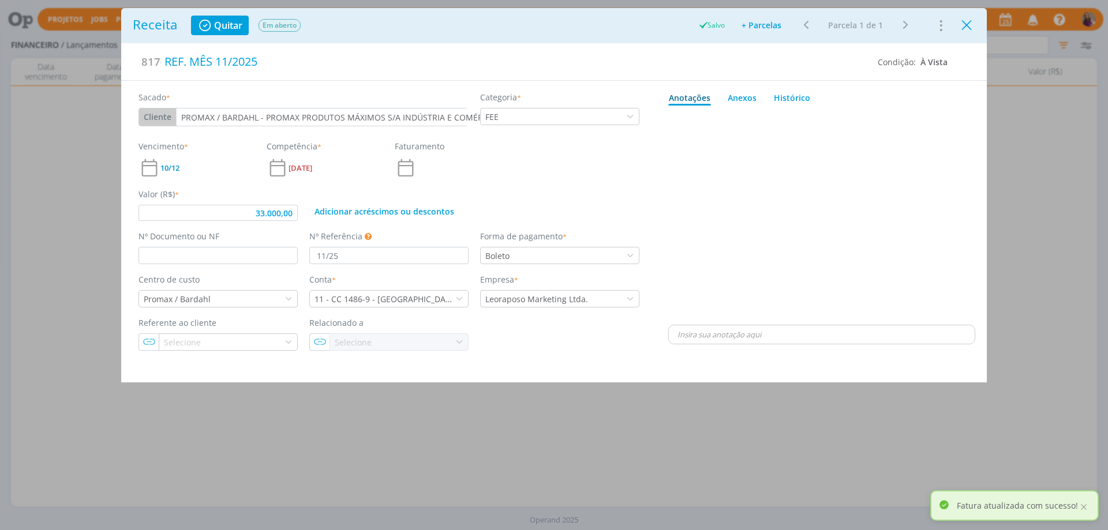
type input "33.000,00"
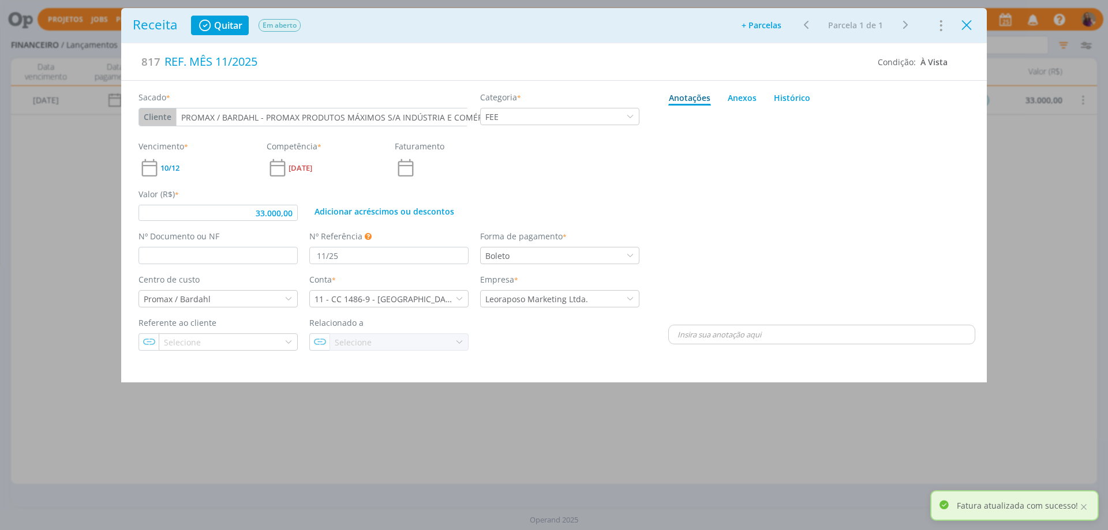
click at [969, 31] on icon "Close" at bounding box center [966, 25] width 17 height 17
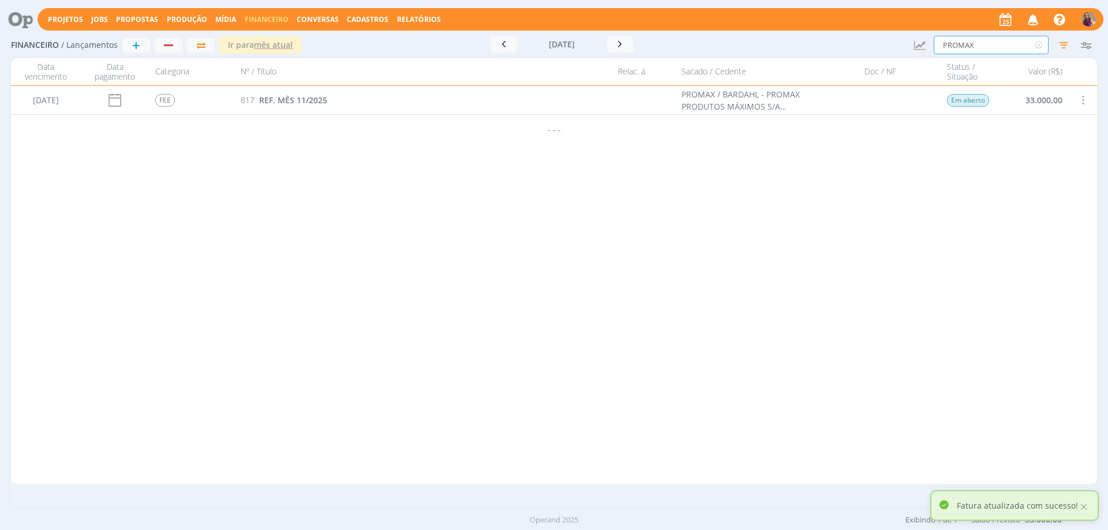
drag, startPoint x: 991, startPoint y: 40, endPoint x: 916, endPoint y: 39, distance: 75.6
click at [916, 39] on div "Financeiro / Lançamentos + Ir para mês atual [DATE] < 2025 > Janeiro Fevereiro …" at bounding box center [554, 45] width 1086 height 27
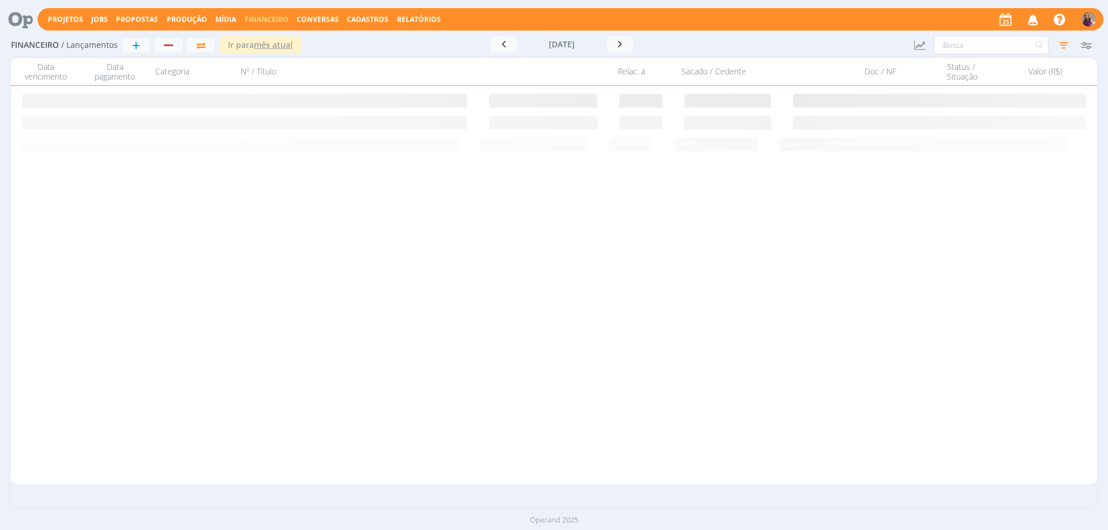
click at [592, 196] on div "[DATE] Rendimento Aplicação 1871 REND PAGO 9/12 BANCO SANTANDER BRASIL S.A. Em …" at bounding box center [554, 285] width 1086 height 398
